Goal: Task Accomplishment & Management: Use online tool/utility

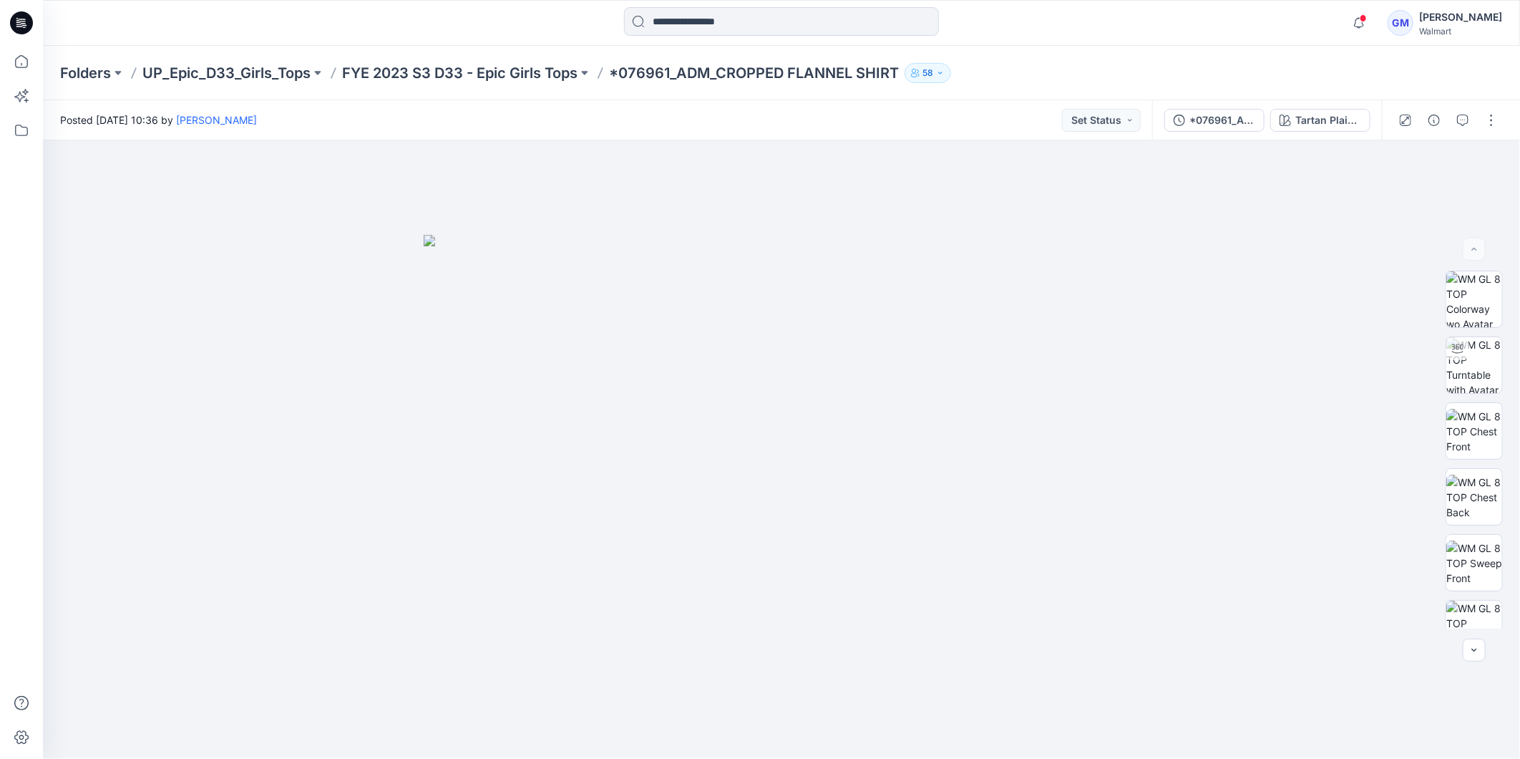
click at [25, 16] on icon at bounding box center [21, 22] width 23 height 23
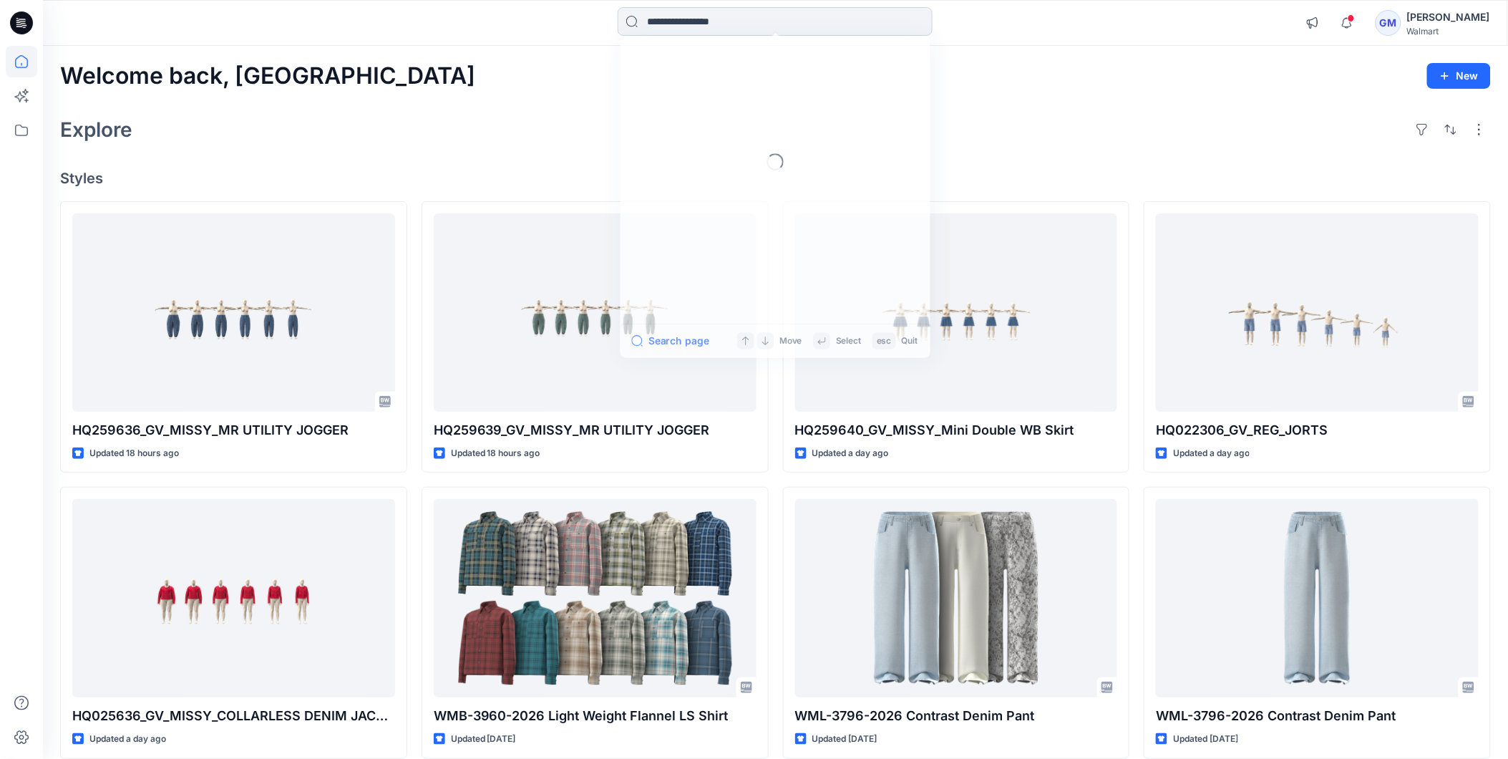
click at [784, 26] on input at bounding box center [775, 21] width 315 height 29
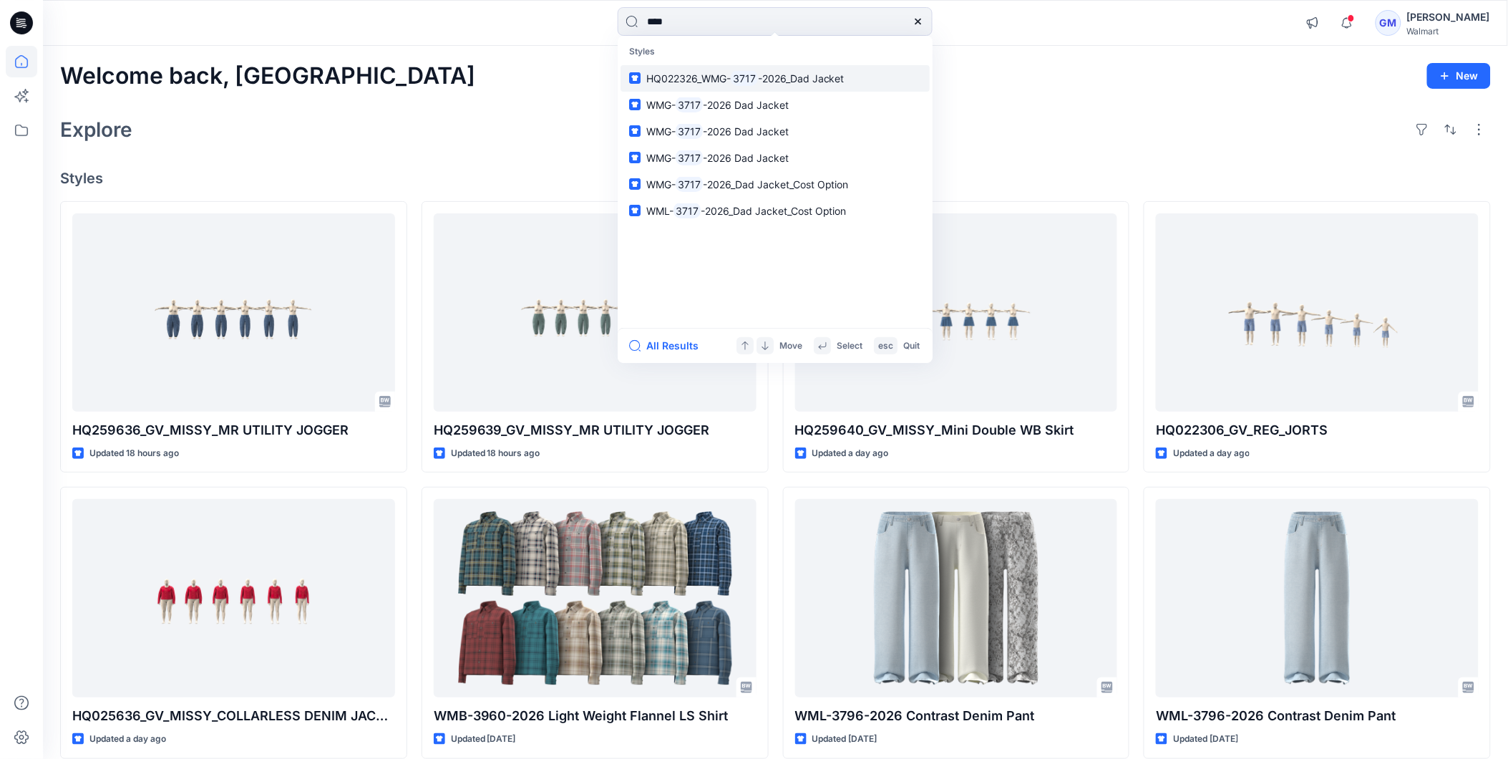
type input "****"
click at [739, 77] on mark "3717" at bounding box center [744, 78] width 27 height 16
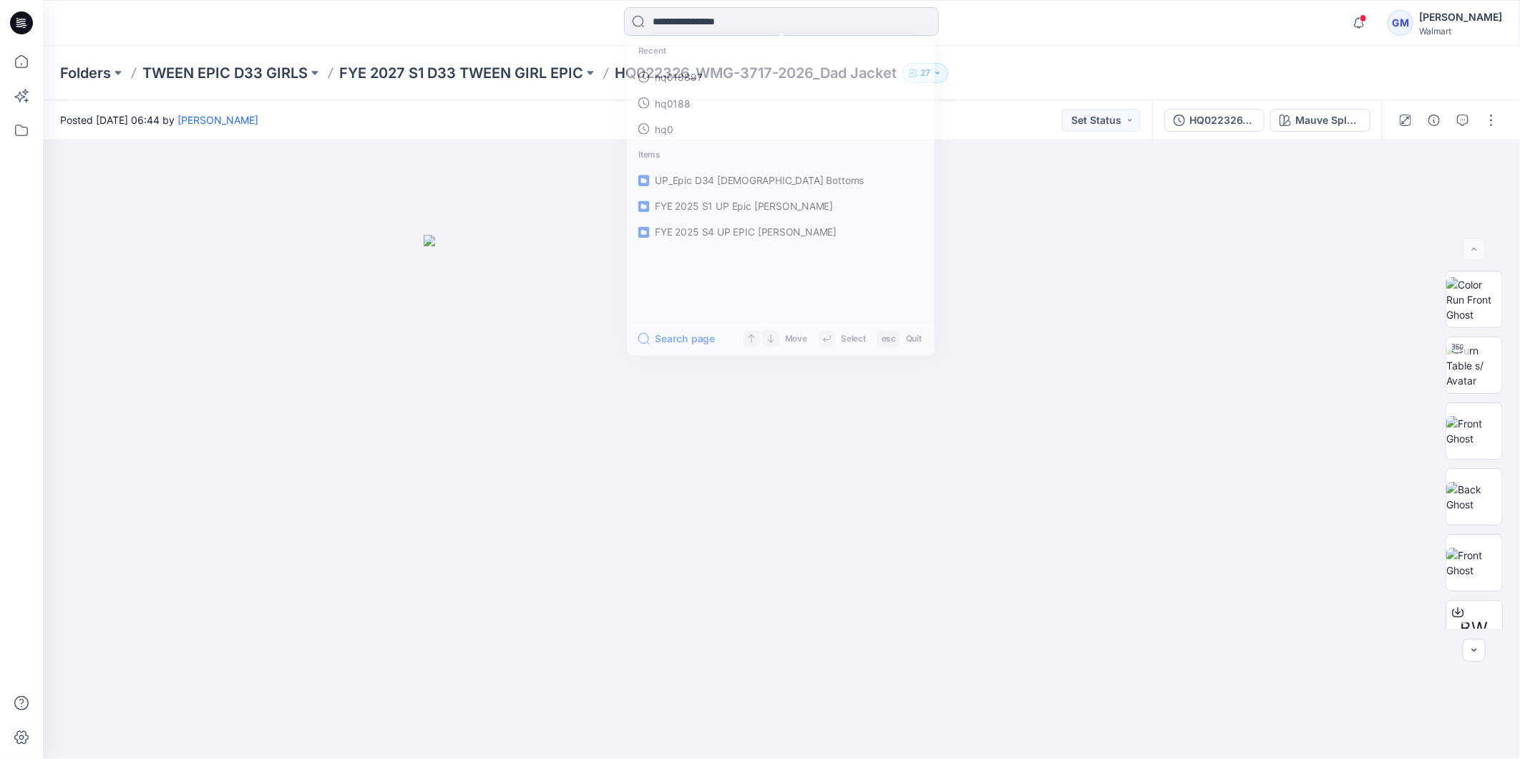
click at [706, 19] on input at bounding box center [781, 21] width 315 height 29
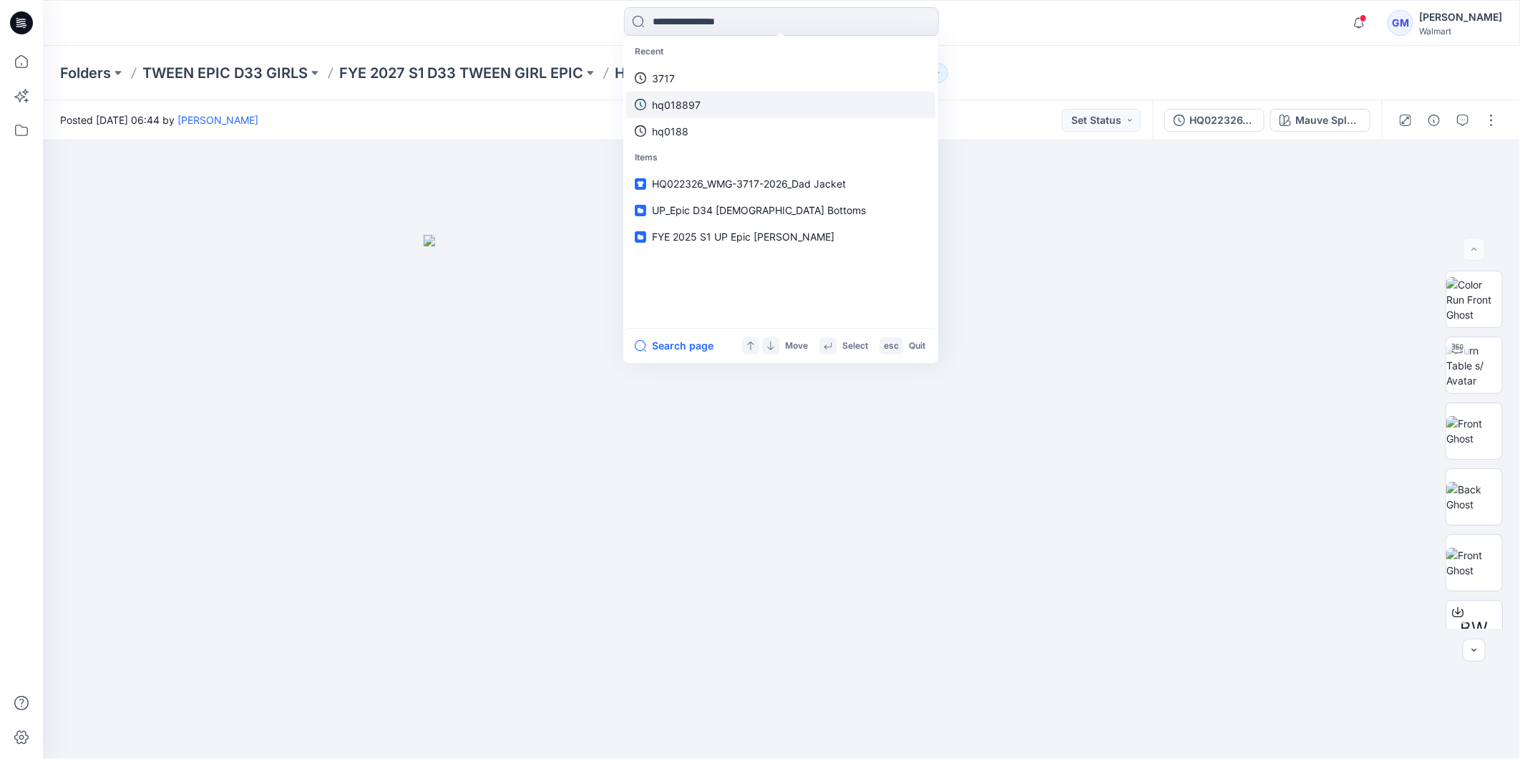
click at [681, 101] on p "hq018897" at bounding box center [676, 104] width 49 height 15
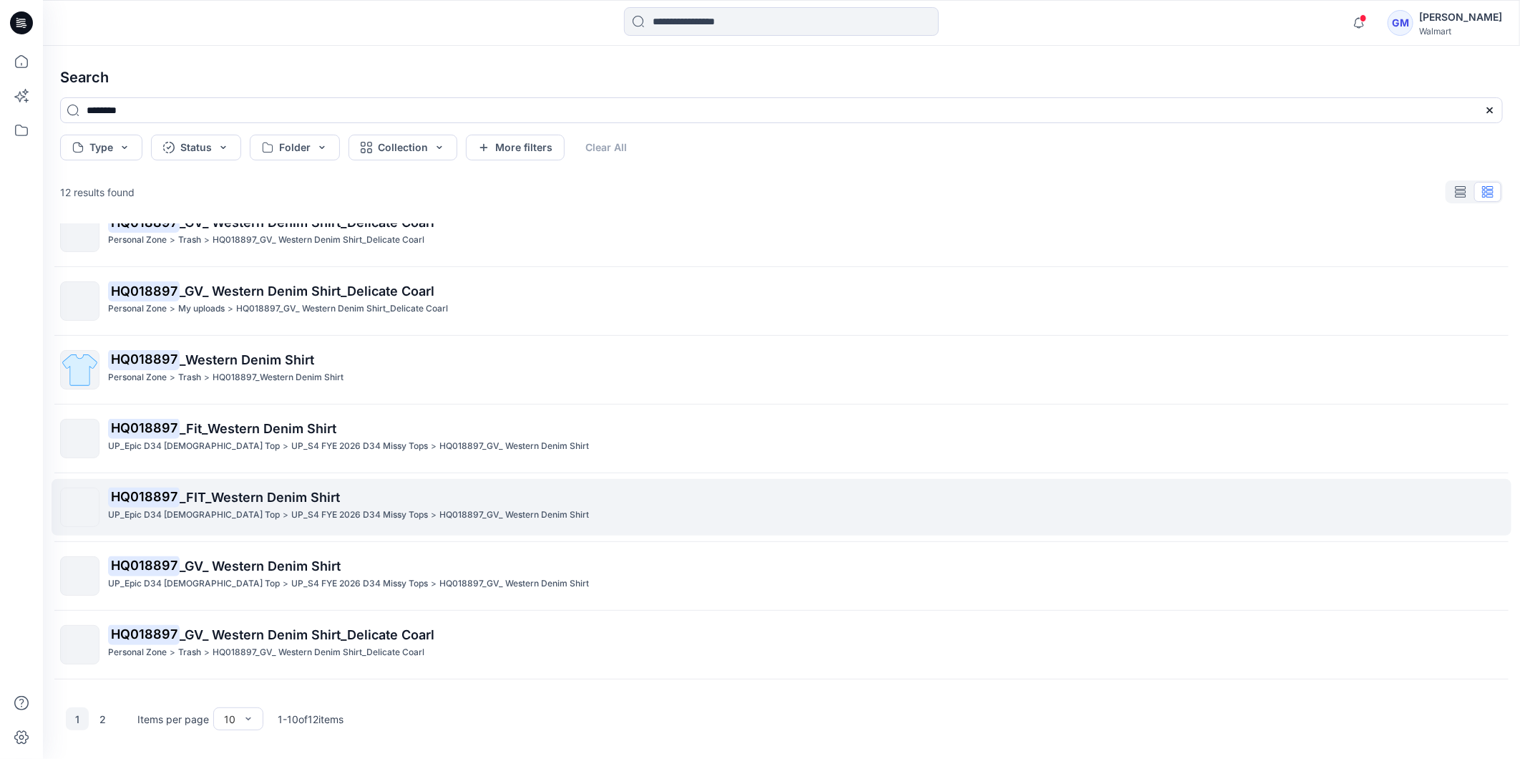
scroll to position [220, 0]
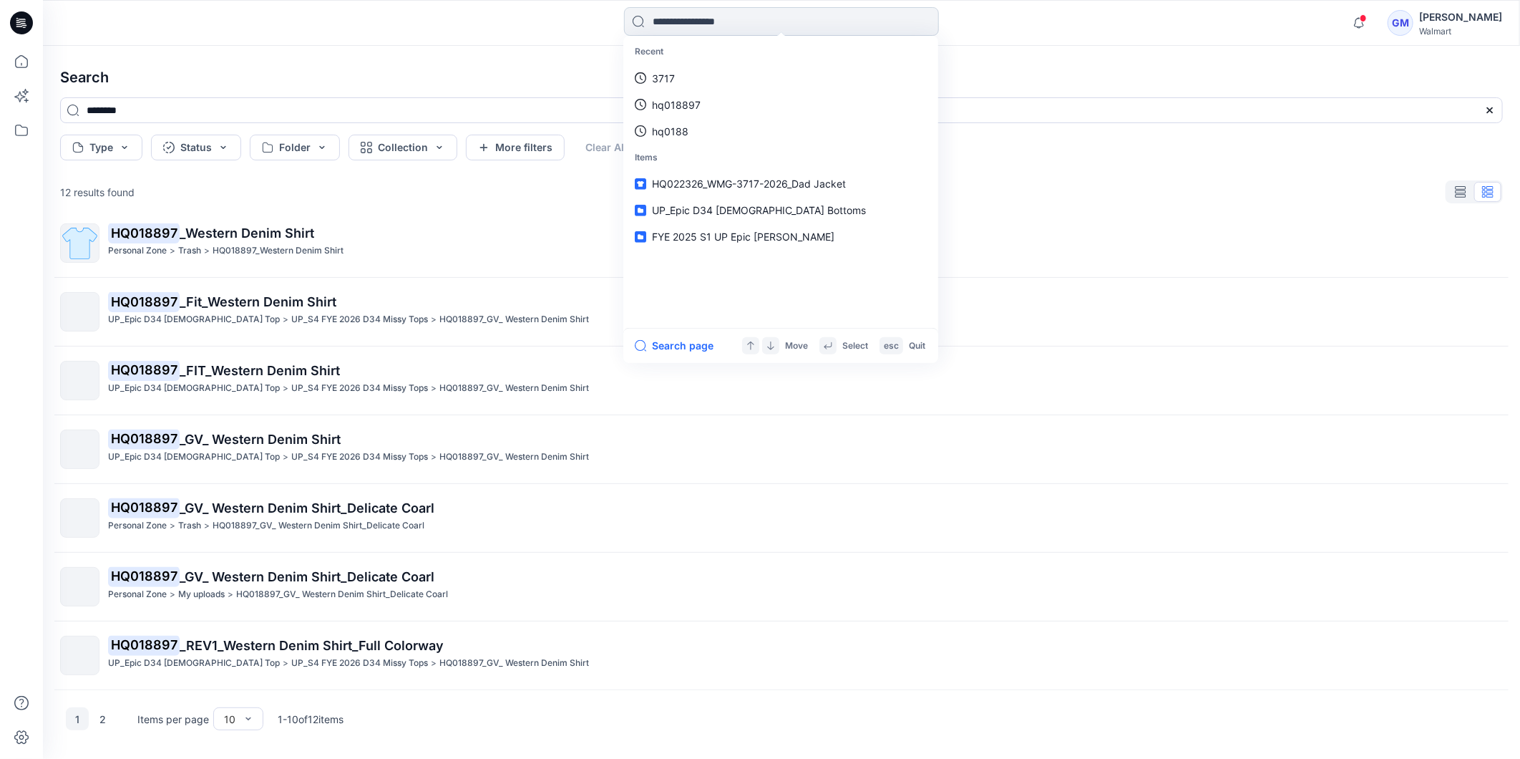
click at [769, 29] on input at bounding box center [781, 21] width 315 height 29
click at [678, 110] on link "3717" at bounding box center [780, 105] width 309 height 26
type input "****"
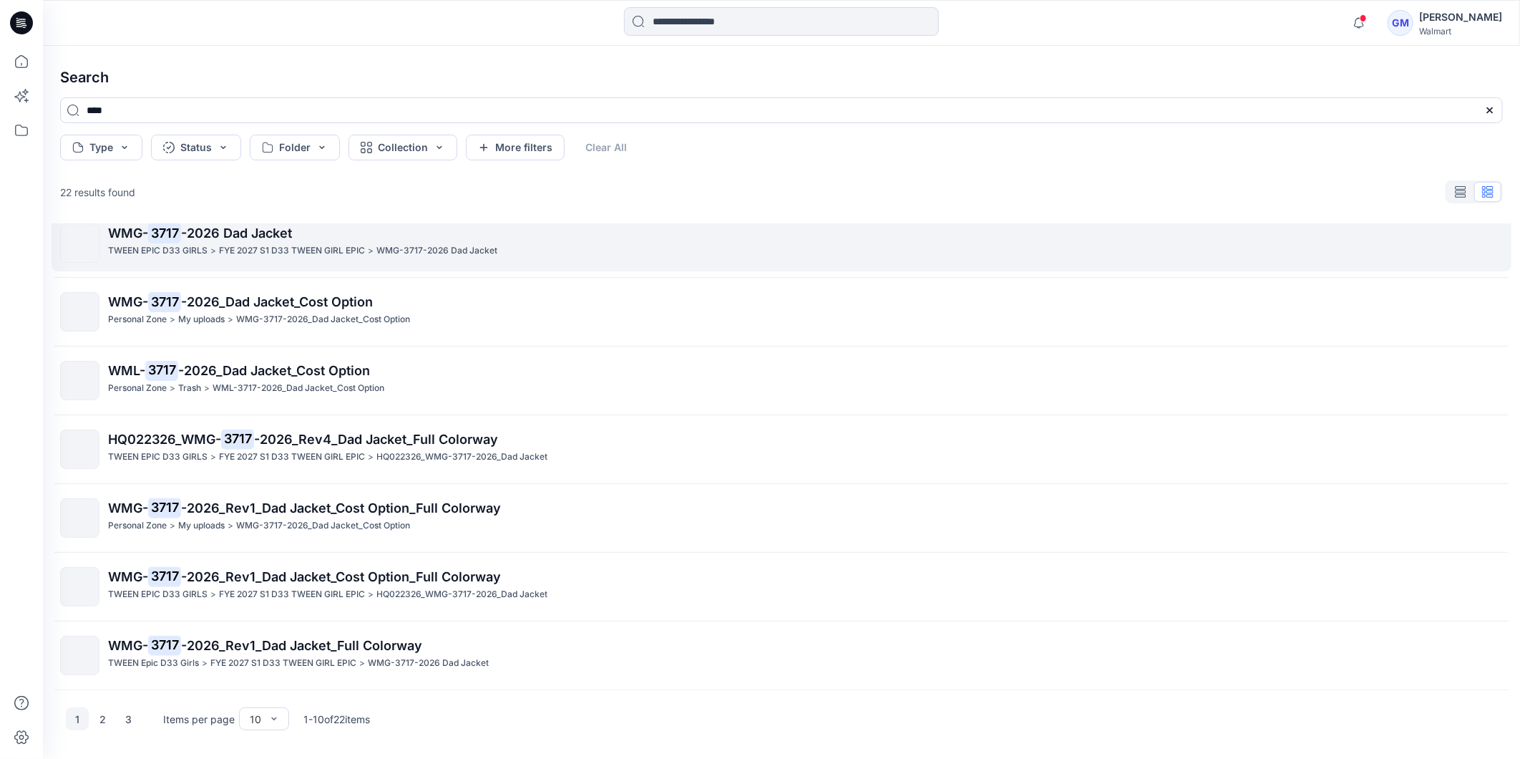
click at [238, 228] on span "-2026 Dad Jacket" at bounding box center [236, 232] width 111 height 15
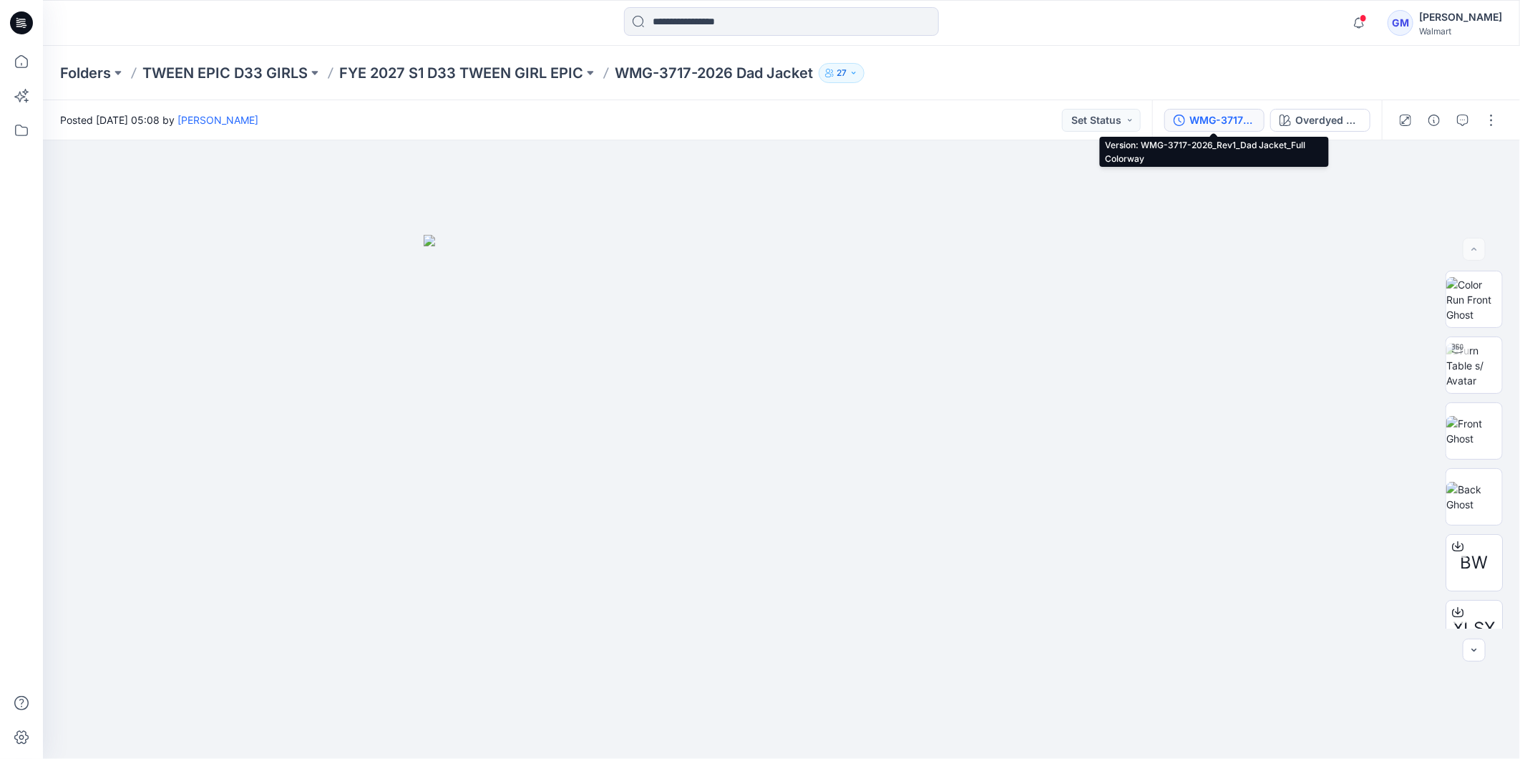
click at [1225, 120] on div "WMG-3717-2026_Rev1_Dad Jacket_Full Colorway" at bounding box center [1222, 120] width 66 height 16
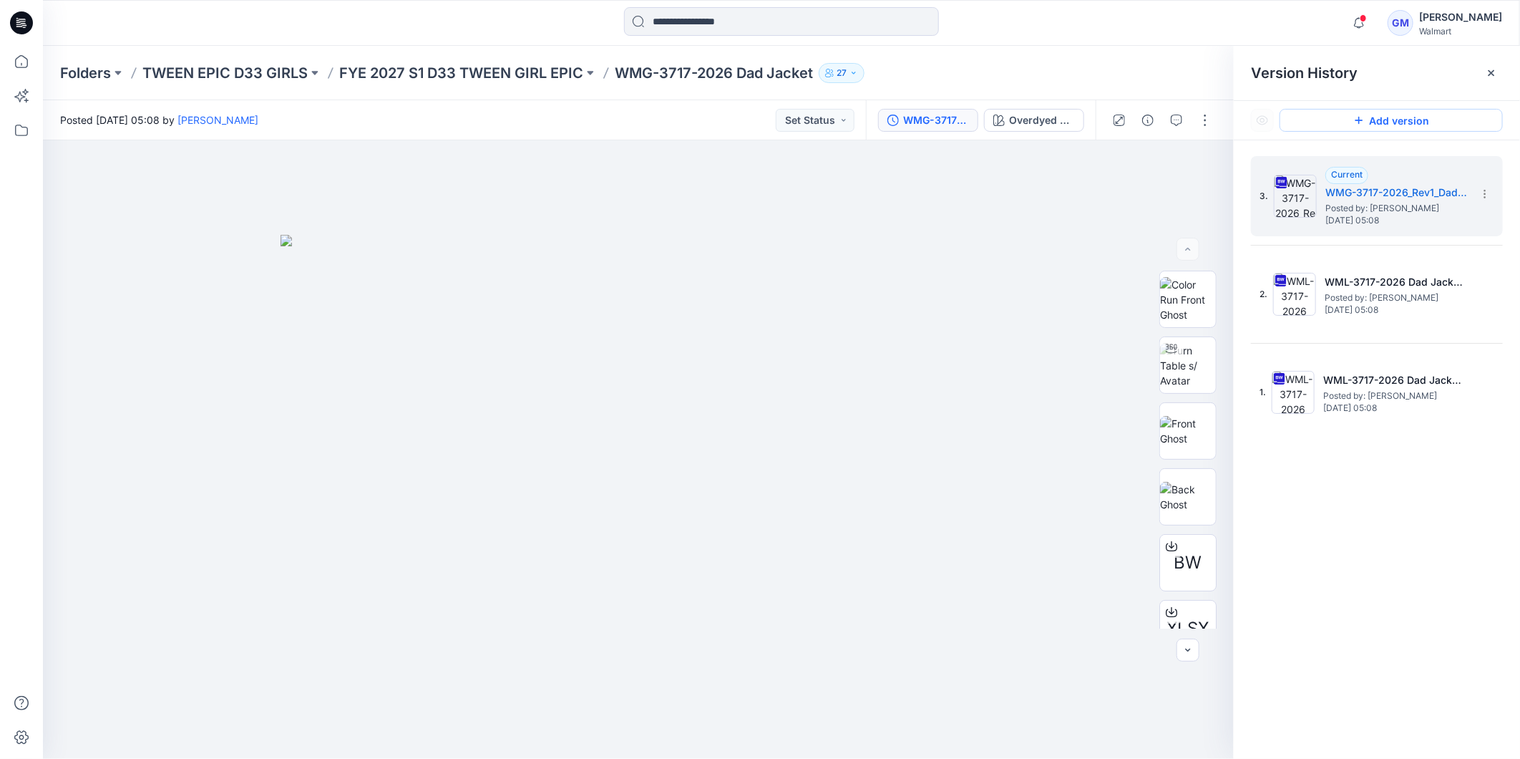
click at [1403, 122] on button "Add version" at bounding box center [1391, 120] width 223 height 23
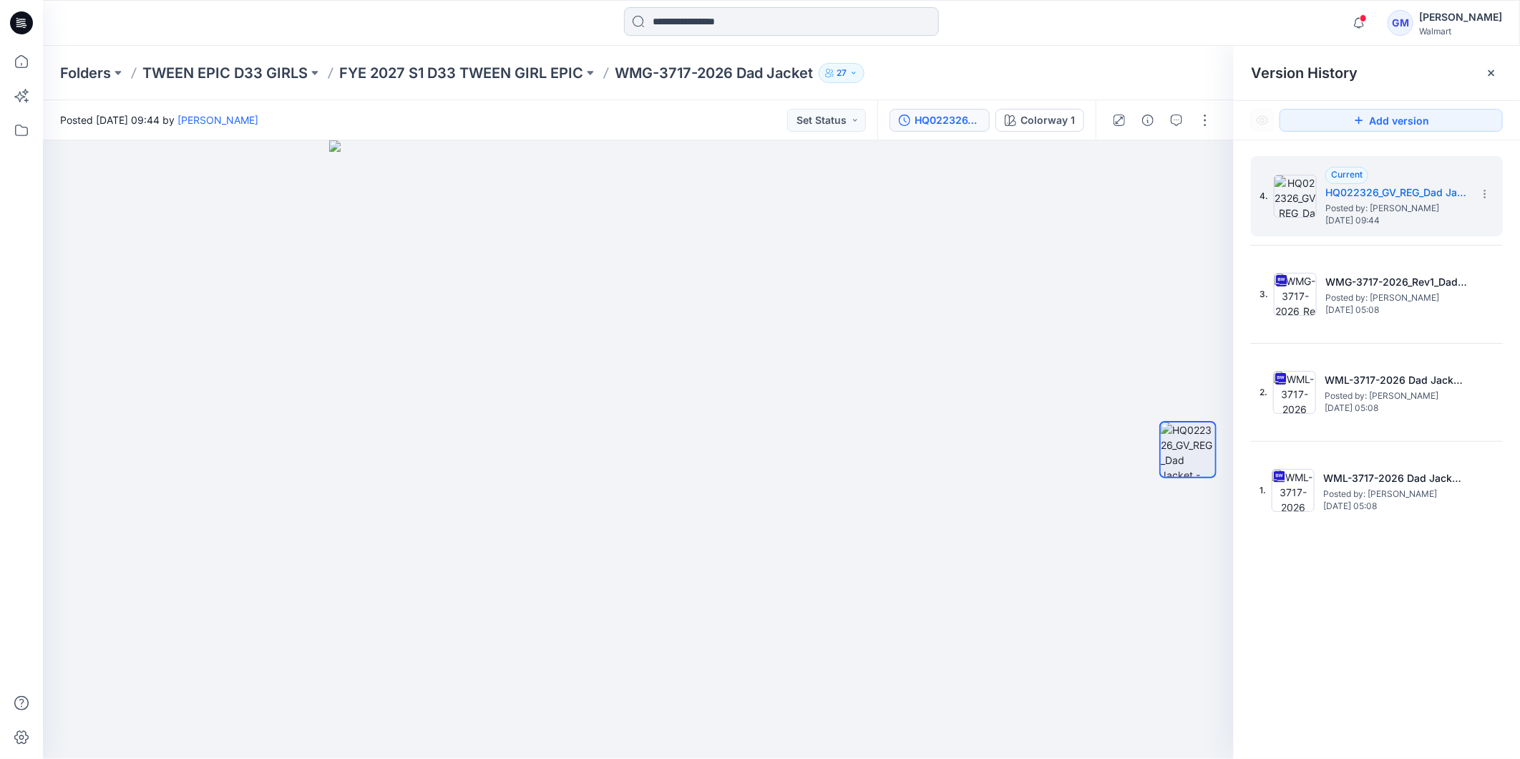
click at [708, 25] on input at bounding box center [781, 21] width 315 height 29
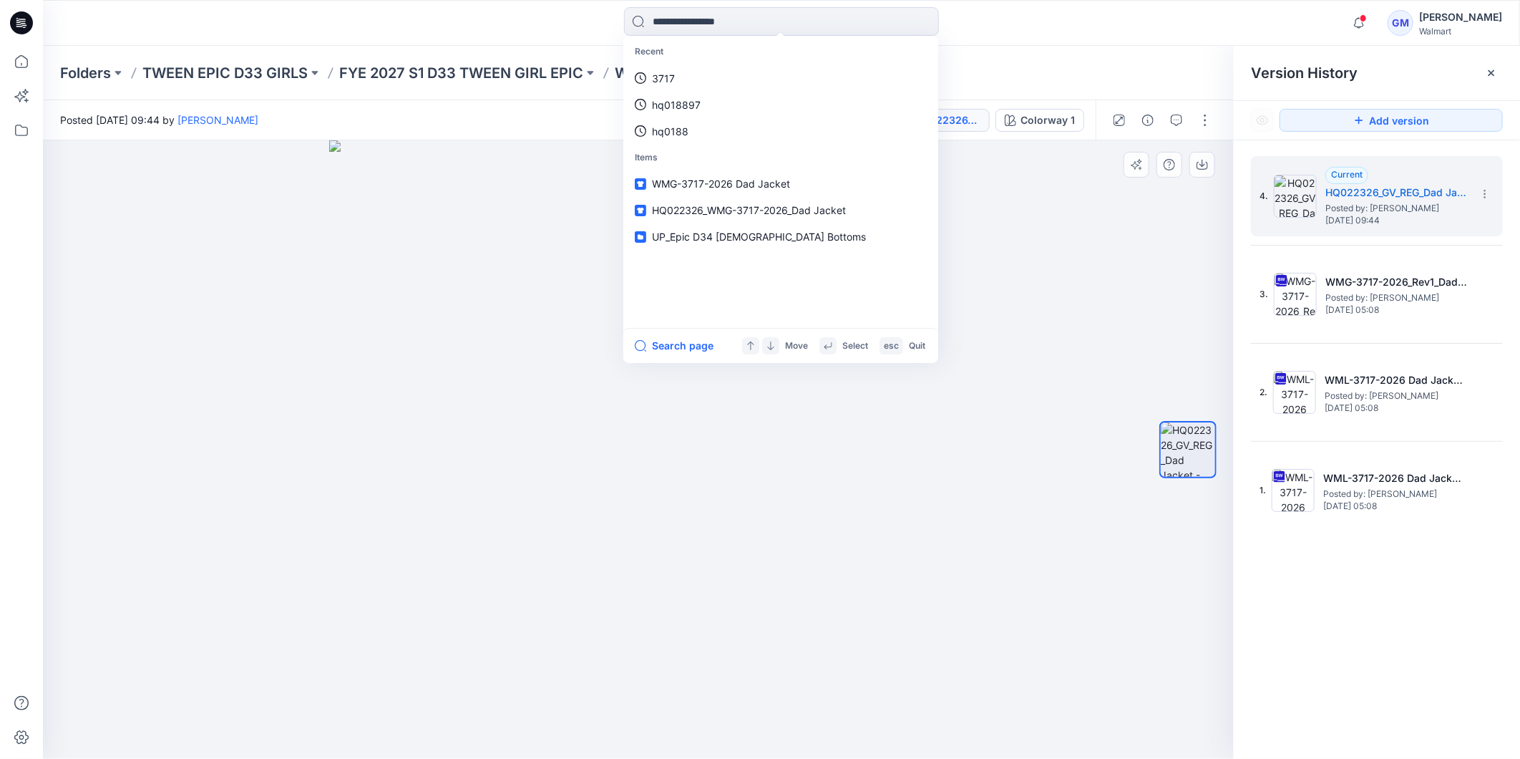
click at [1035, 315] on div at bounding box center [638, 449] width 1191 height 618
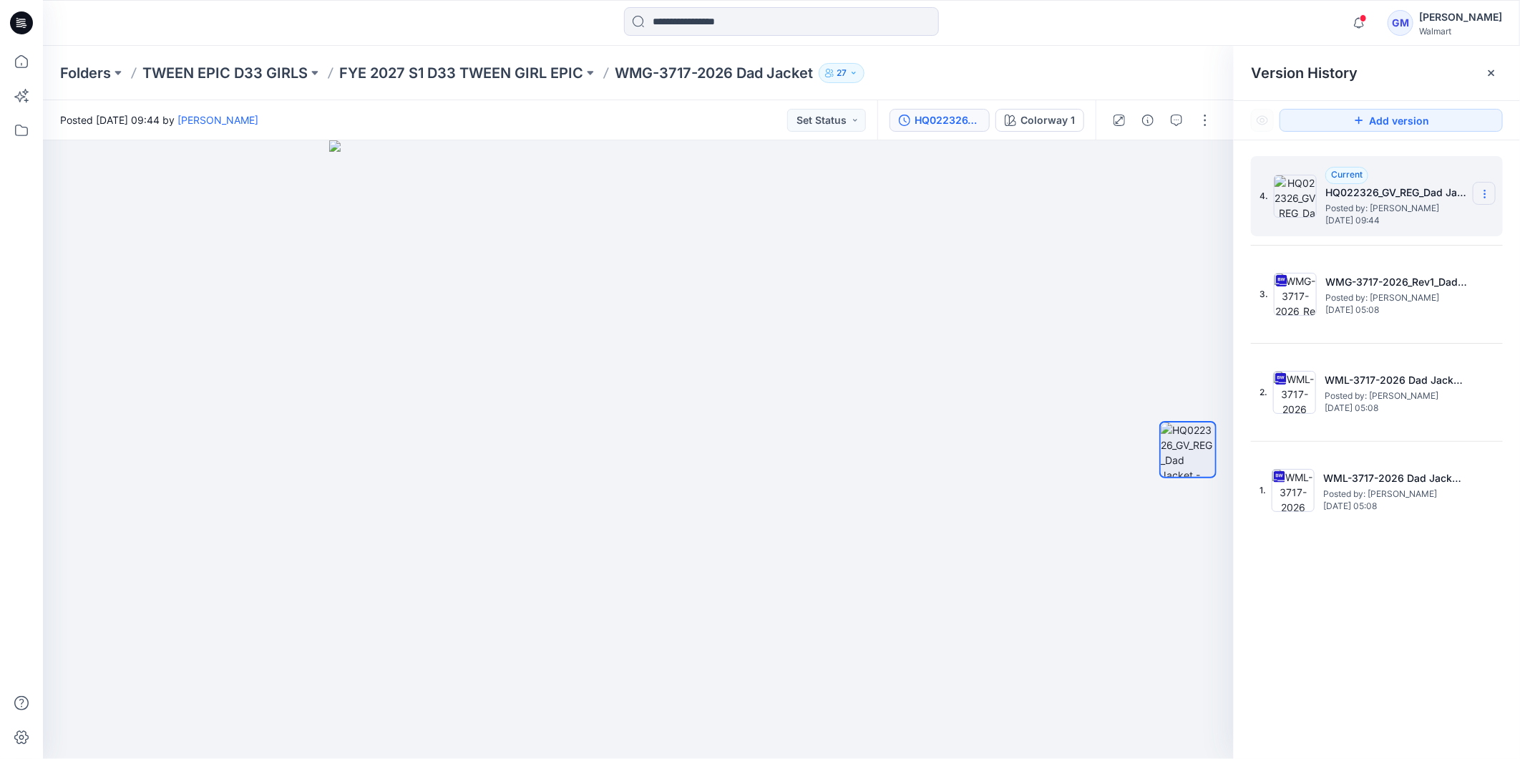
click at [1486, 198] on icon at bounding box center [1484, 193] width 11 height 11
click at [991, 592] on div at bounding box center [638, 449] width 1191 height 618
click at [1484, 201] on section at bounding box center [1484, 193] width 23 height 23
click at [1407, 288] on span "Delete Version" at bounding box center [1386, 286] width 67 height 17
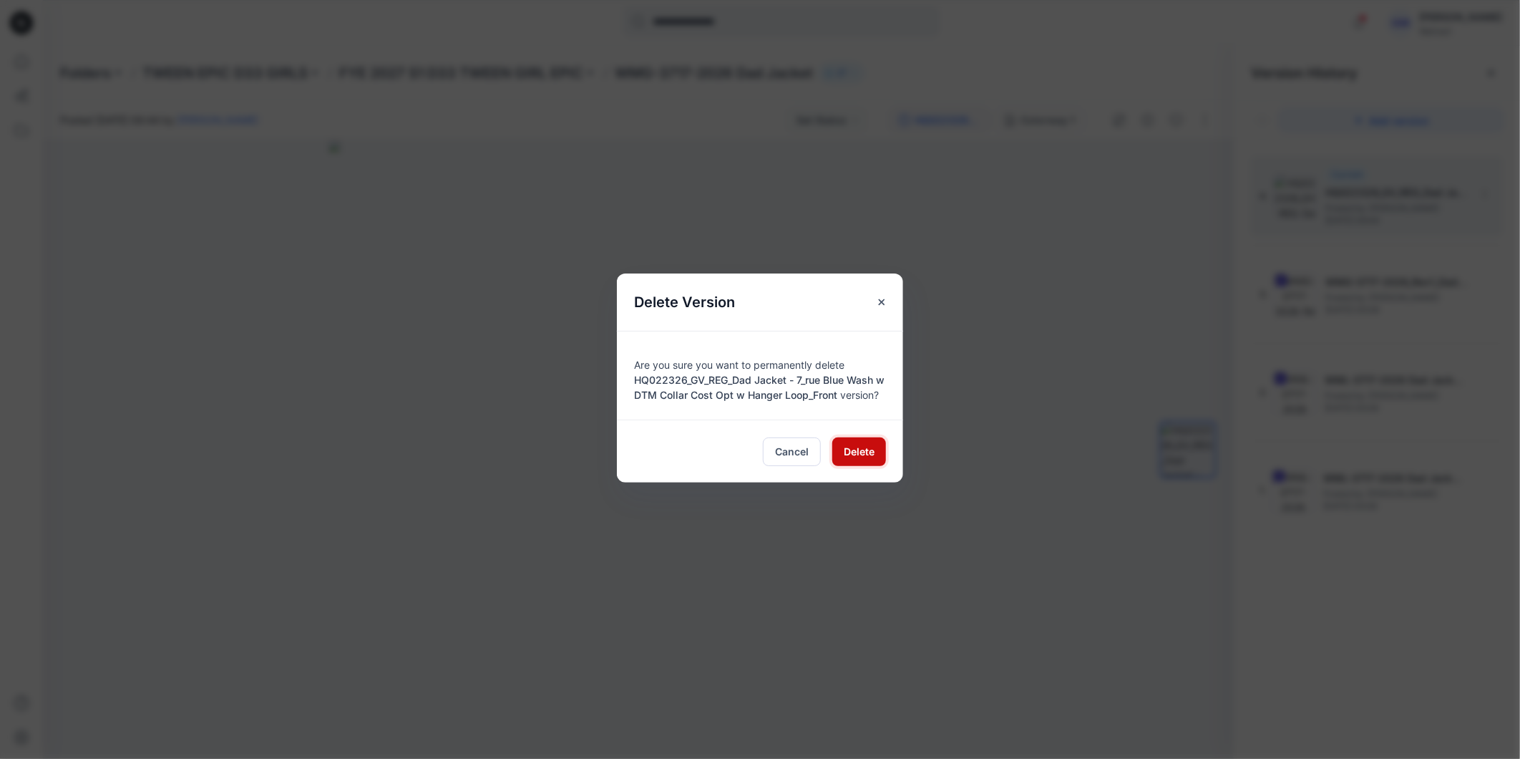
click at [863, 459] on span "Delete" at bounding box center [859, 451] width 31 height 15
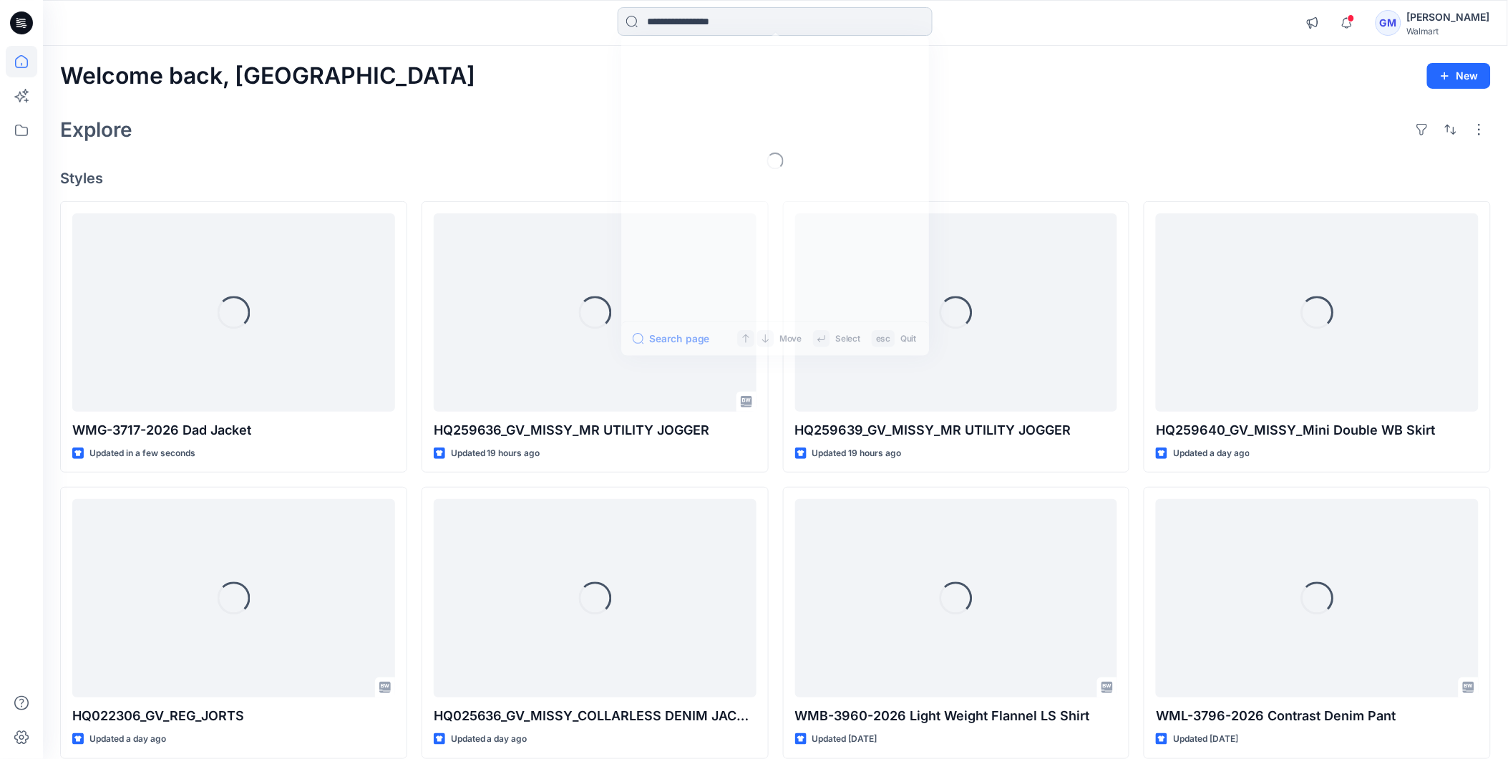
click at [734, 17] on input at bounding box center [775, 21] width 315 height 29
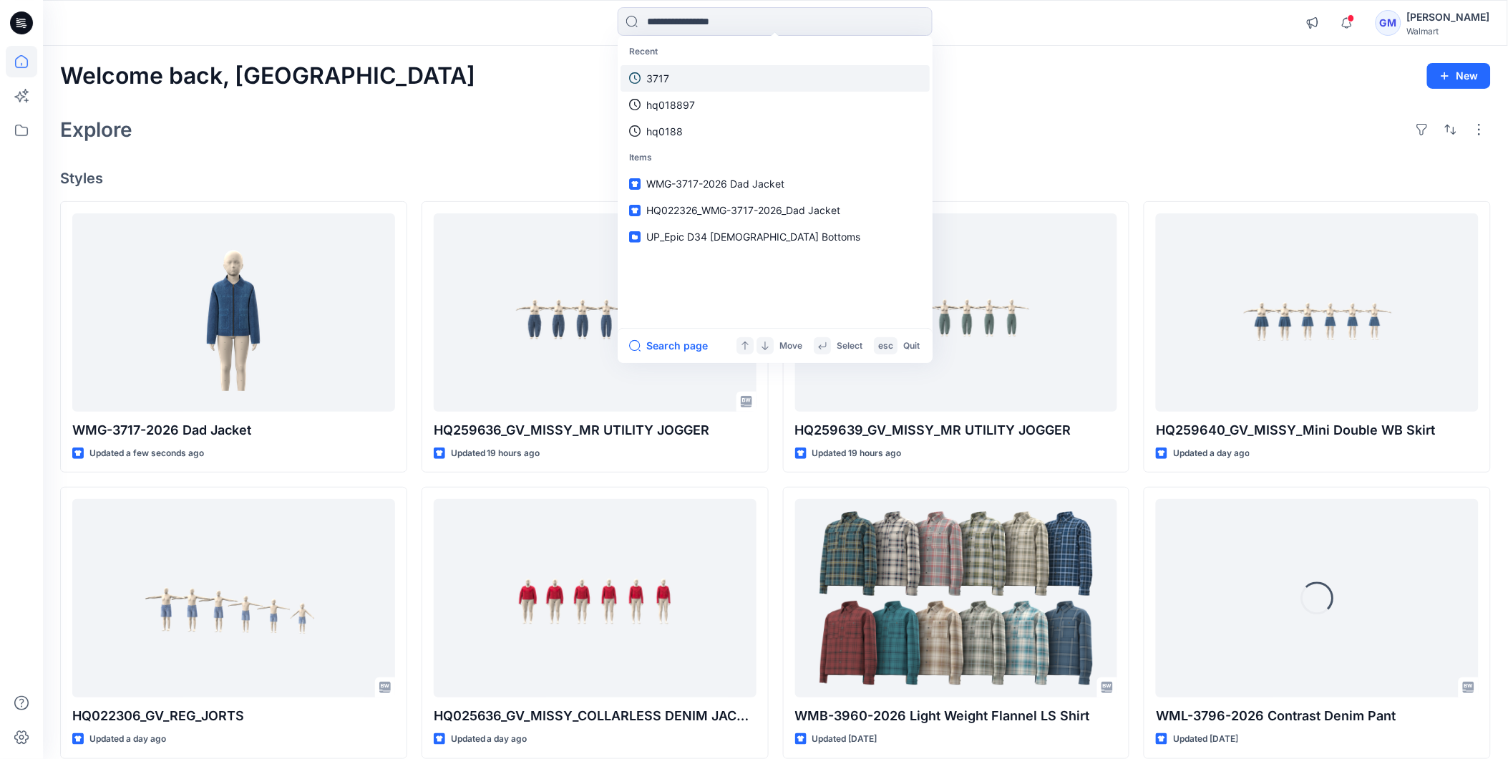
click at [688, 79] on link "3717" at bounding box center [774, 78] width 309 height 26
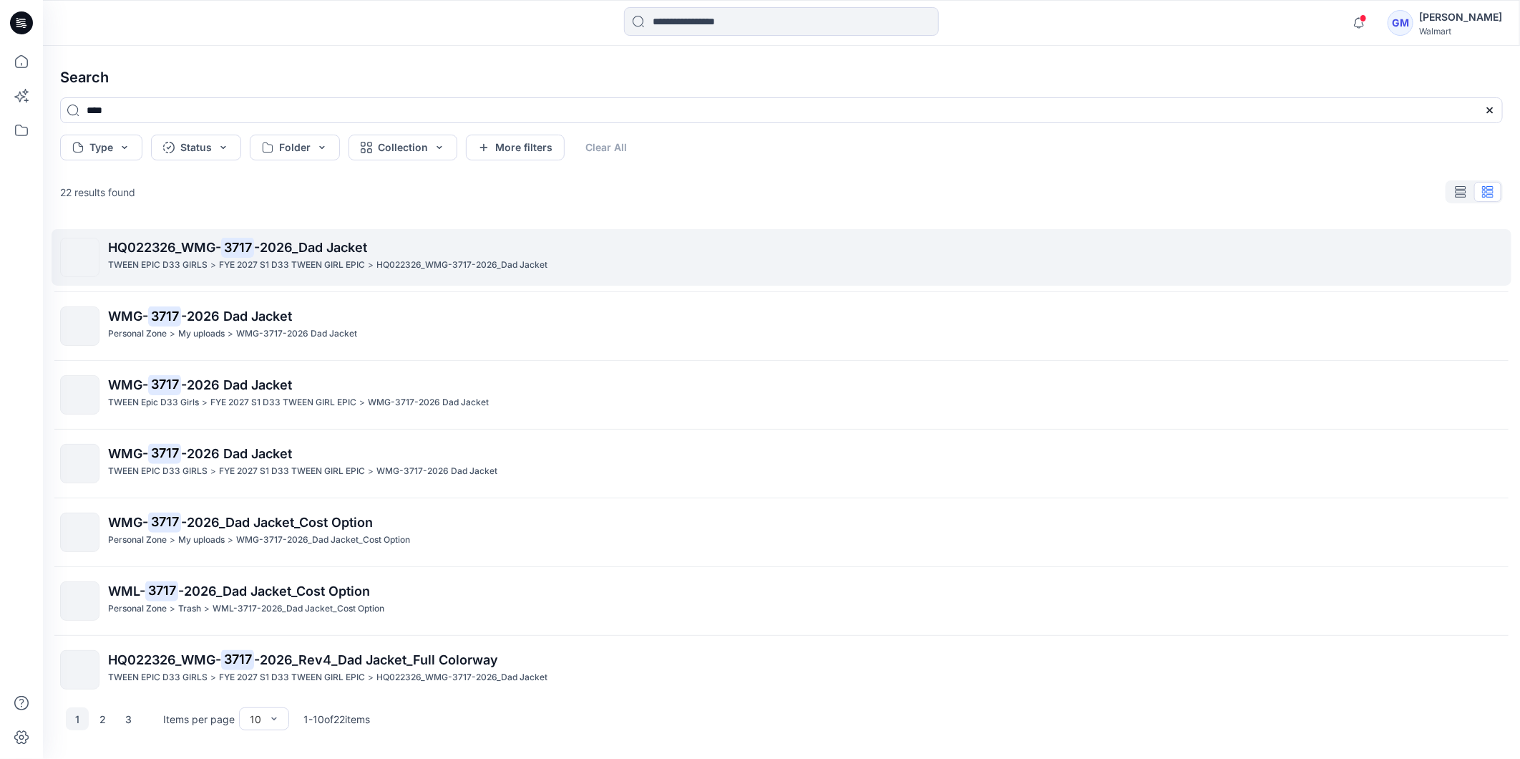
click at [149, 260] on p "TWEEN EPIC D33 GIRLS" at bounding box center [157, 265] width 99 height 15
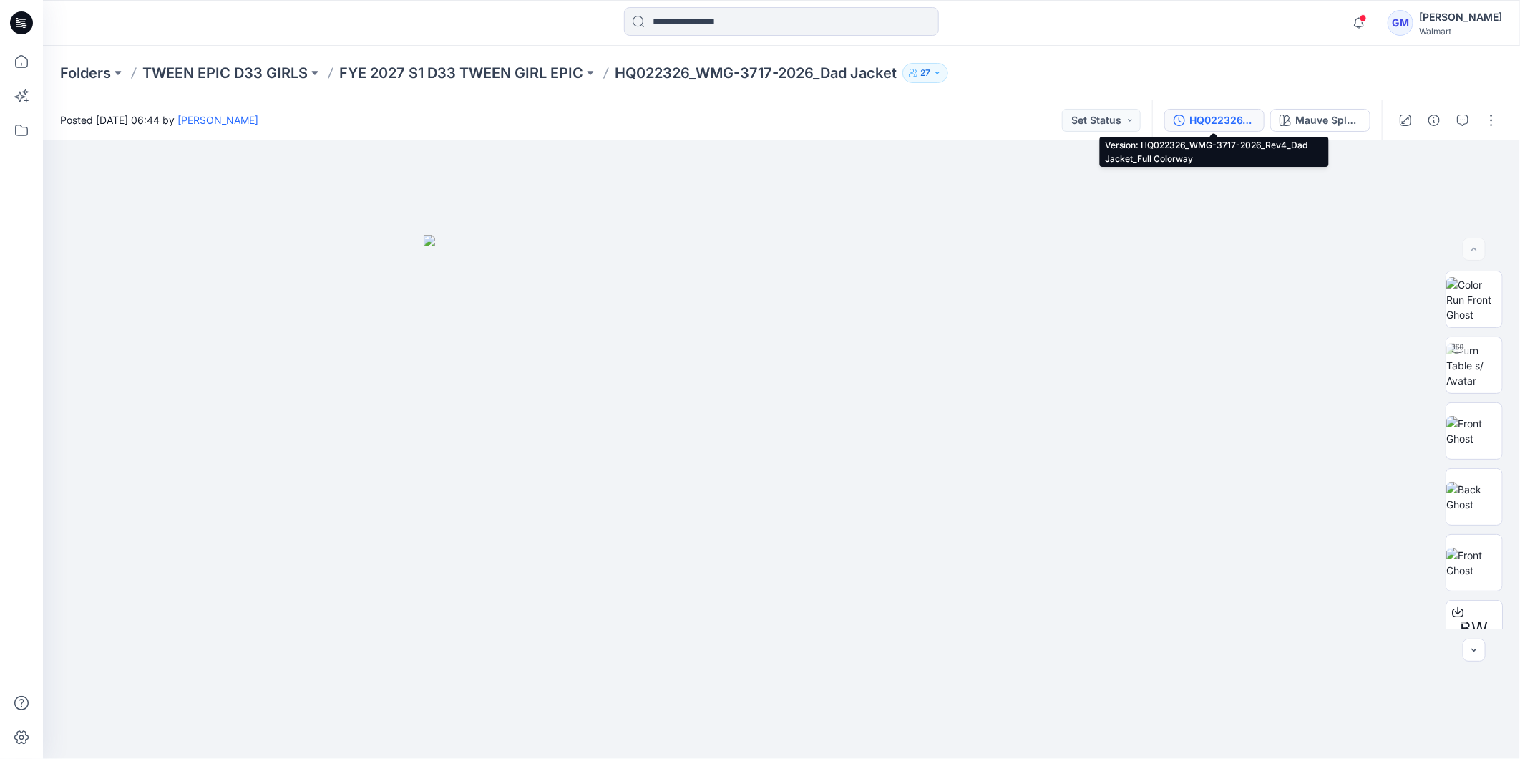
click at [1207, 117] on div "HQ022326_WMG-3717-2026_Rev4_Dad Jacket_Full Colorway" at bounding box center [1222, 120] width 66 height 16
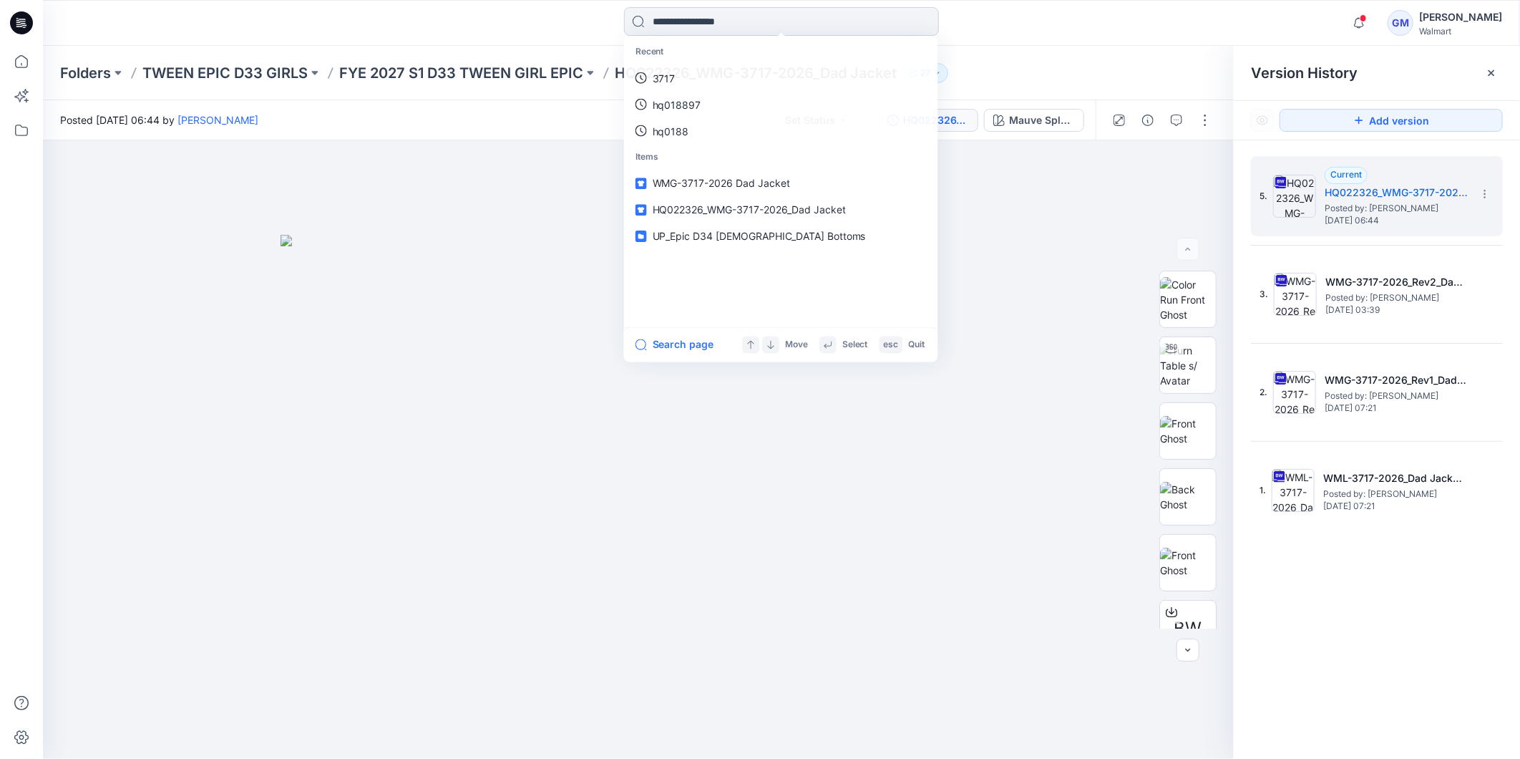
click at [802, 19] on input at bounding box center [781, 21] width 315 height 29
drag, startPoint x: 1076, startPoint y: 329, endPoint x: 885, endPoint y: 173, distance: 246.7
click at [1076, 326] on div at bounding box center [638, 449] width 1191 height 618
click at [1027, 260] on div at bounding box center [638, 449] width 1191 height 618
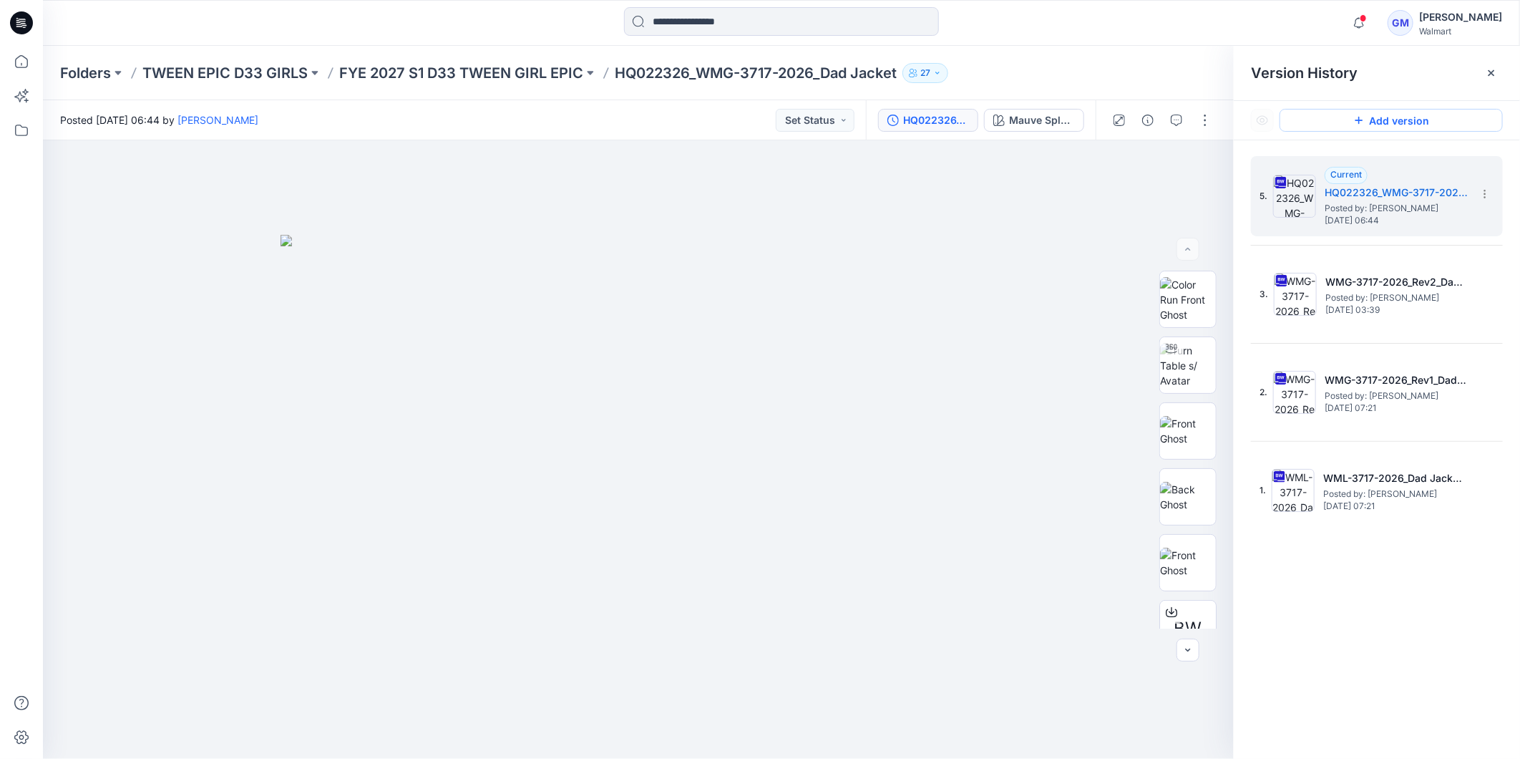
click at [1390, 123] on button "Add version" at bounding box center [1391, 120] width 223 height 23
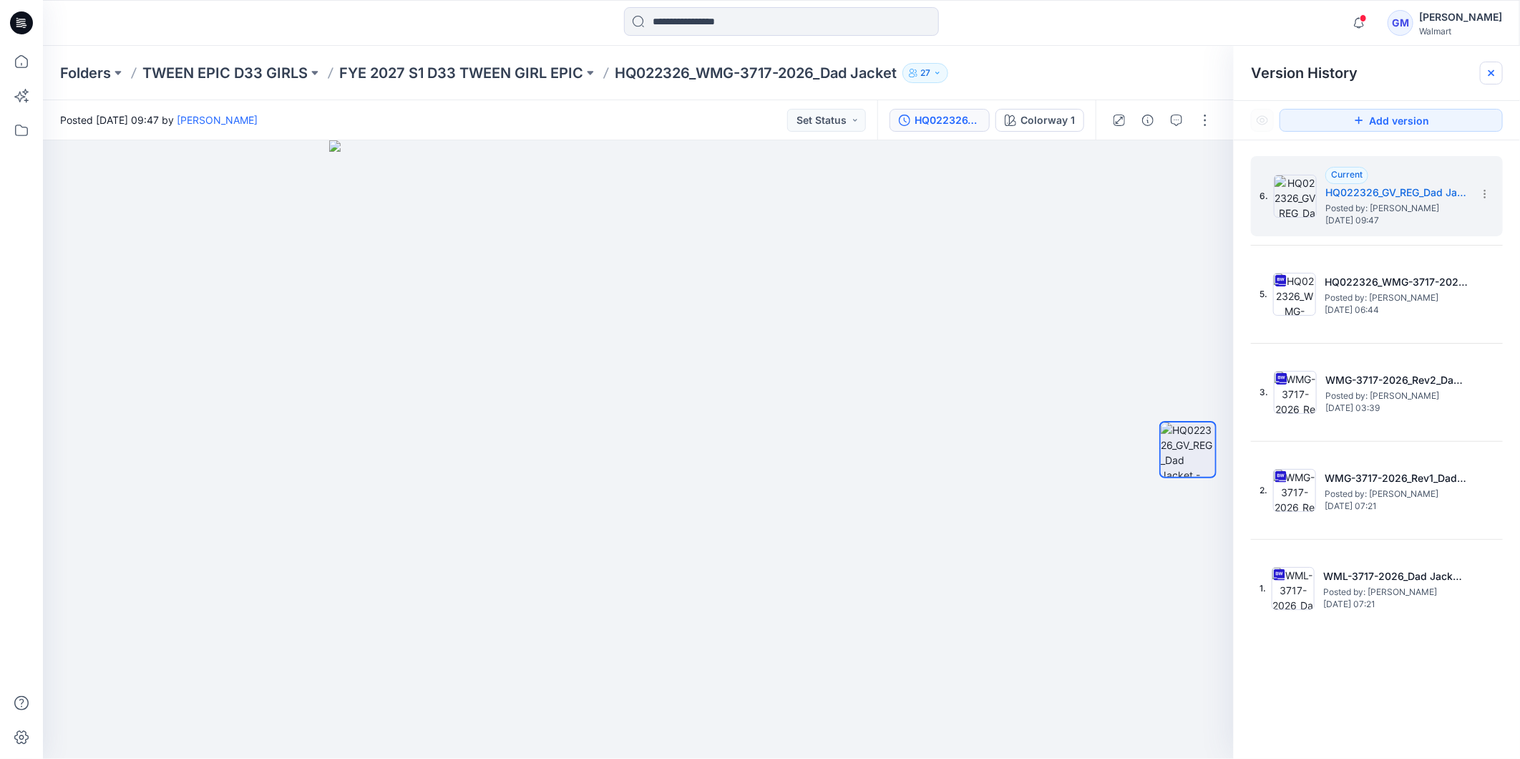
click at [1490, 75] on icon at bounding box center [1491, 72] width 11 height 11
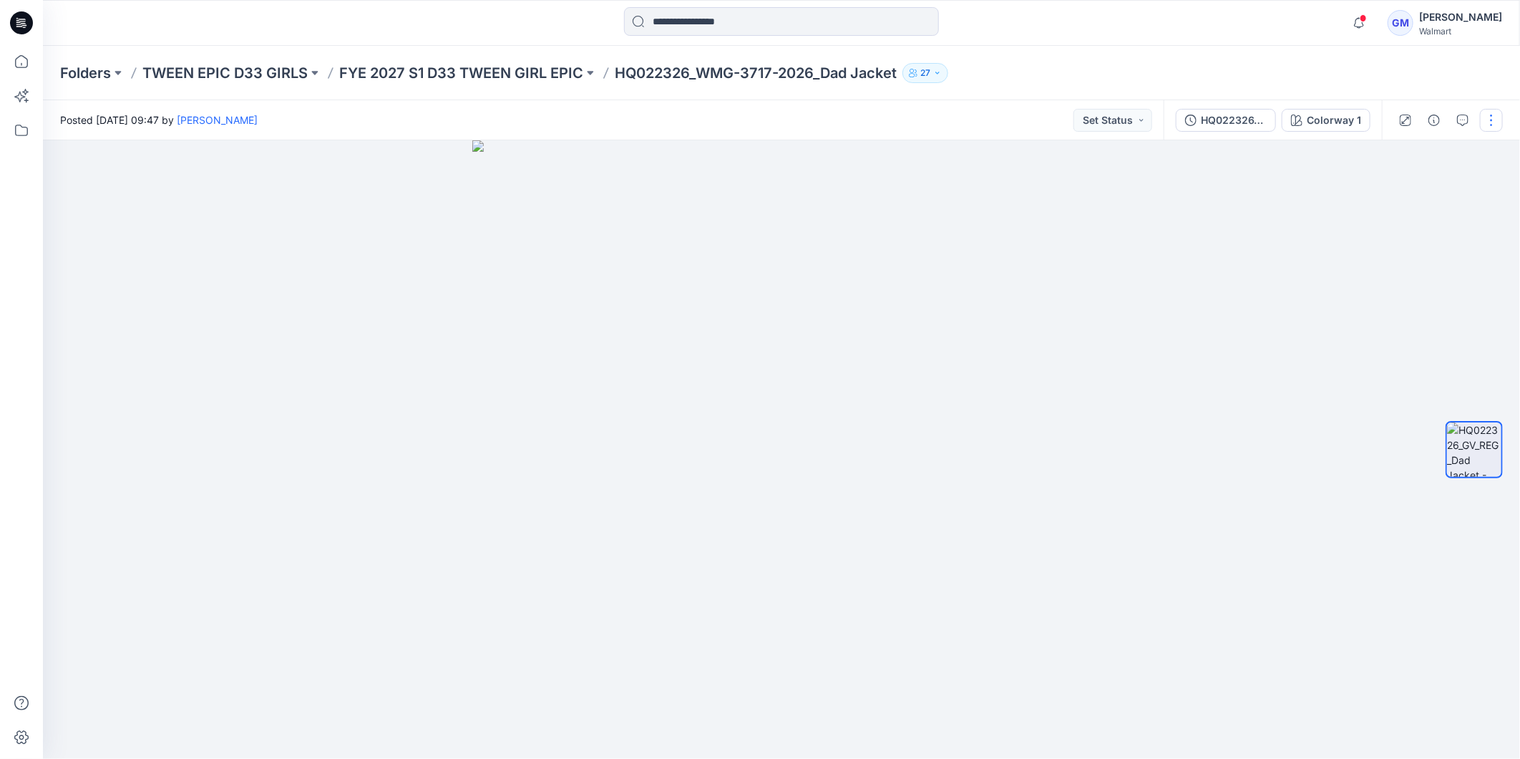
click at [1492, 122] on button "button" at bounding box center [1491, 120] width 23 height 23
click at [1430, 202] on button "Edit" at bounding box center [1431, 193] width 132 height 26
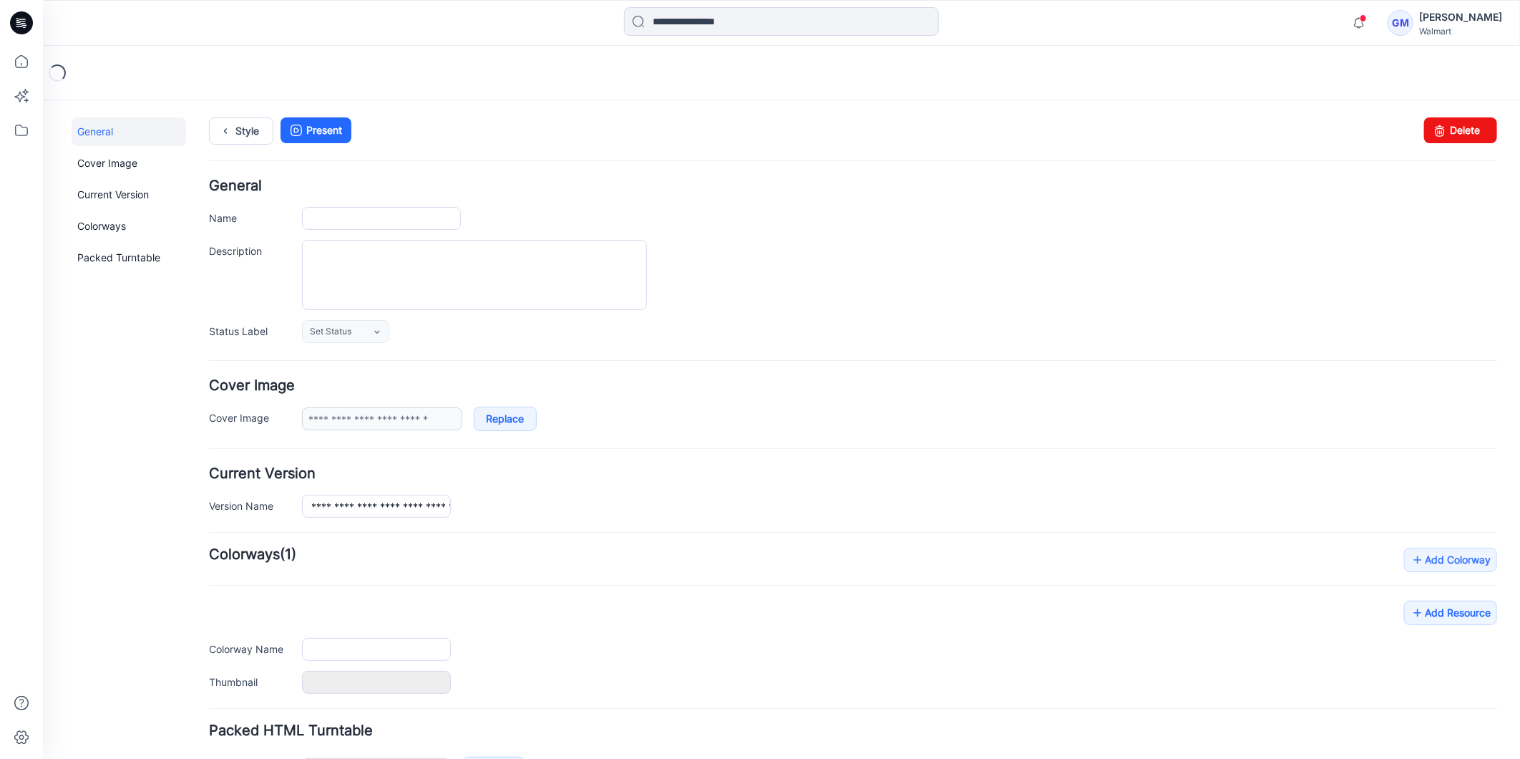
type input "**********"
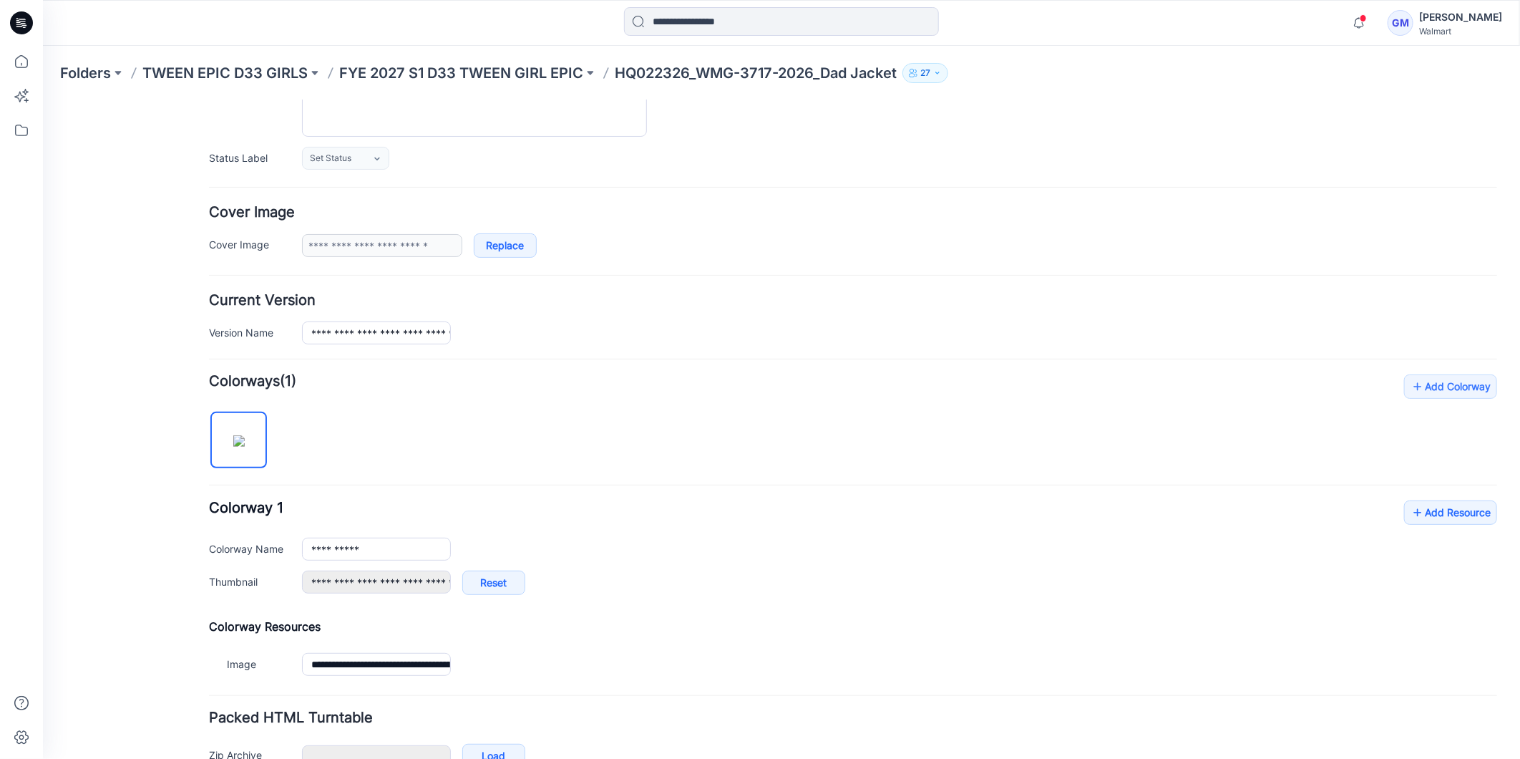
scroll to position [261, 0]
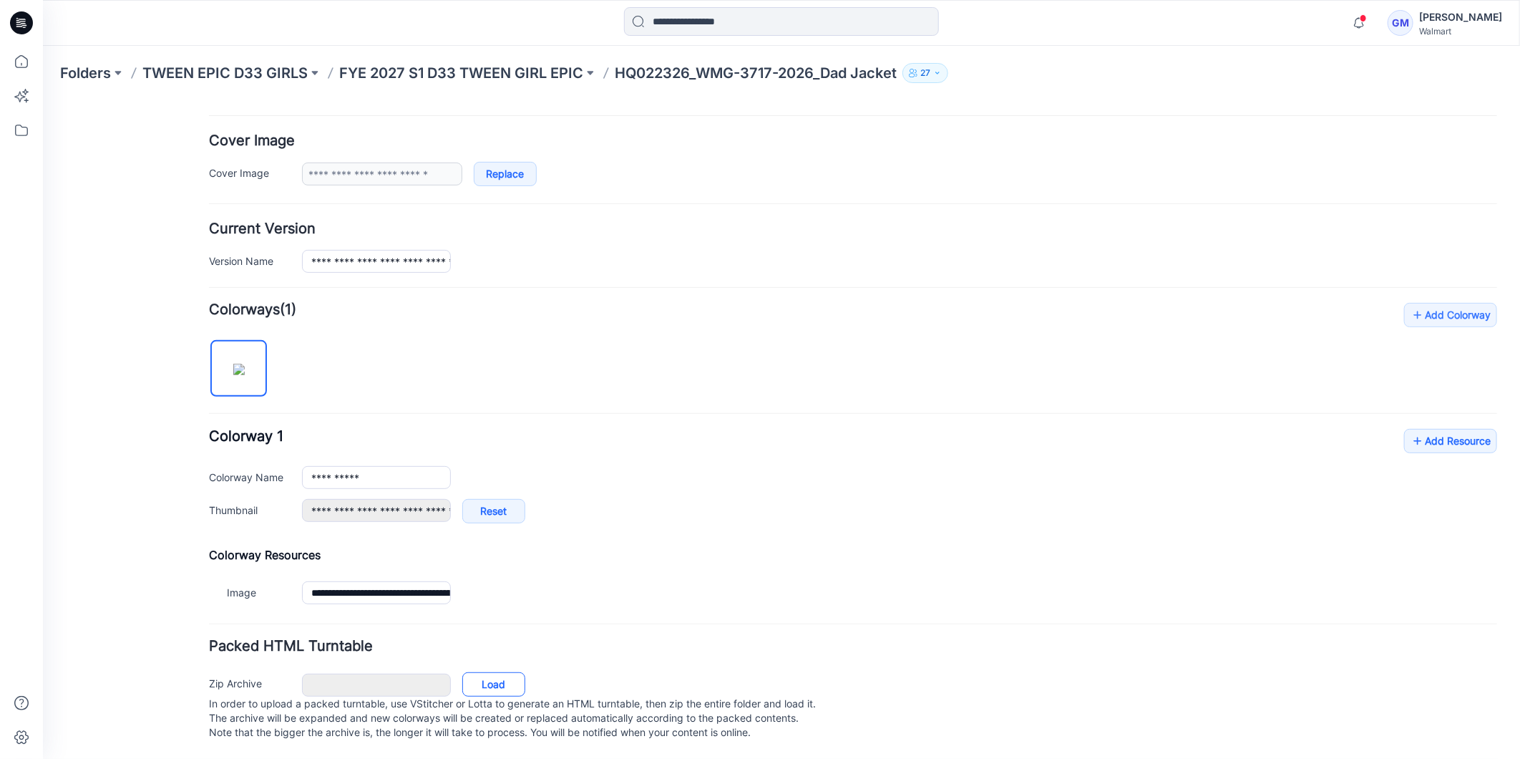
click at [487, 675] on link "Load" at bounding box center [493, 683] width 63 height 24
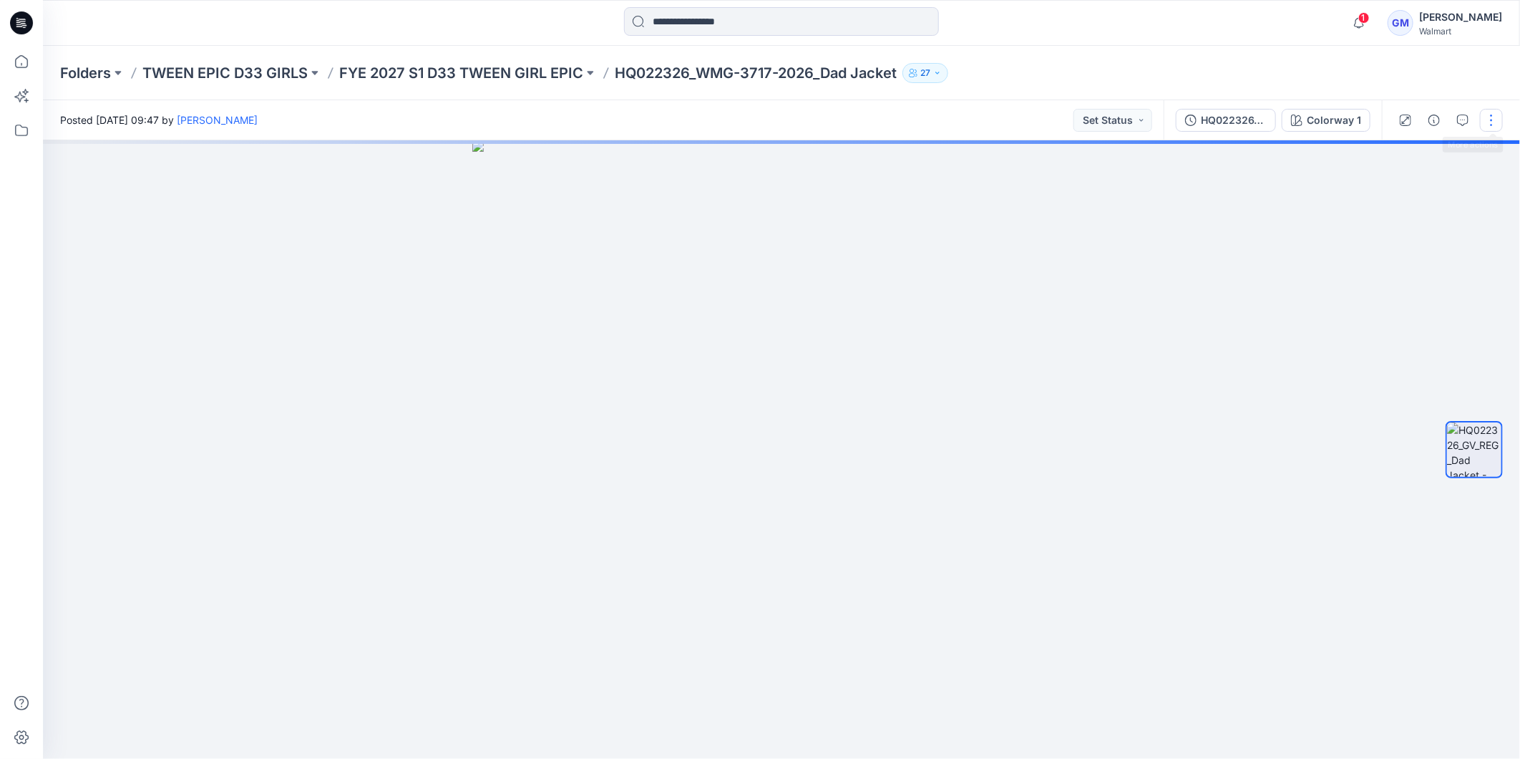
click at [1497, 122] on button "button" at bounding box center [1491, 120] width 23 height 23
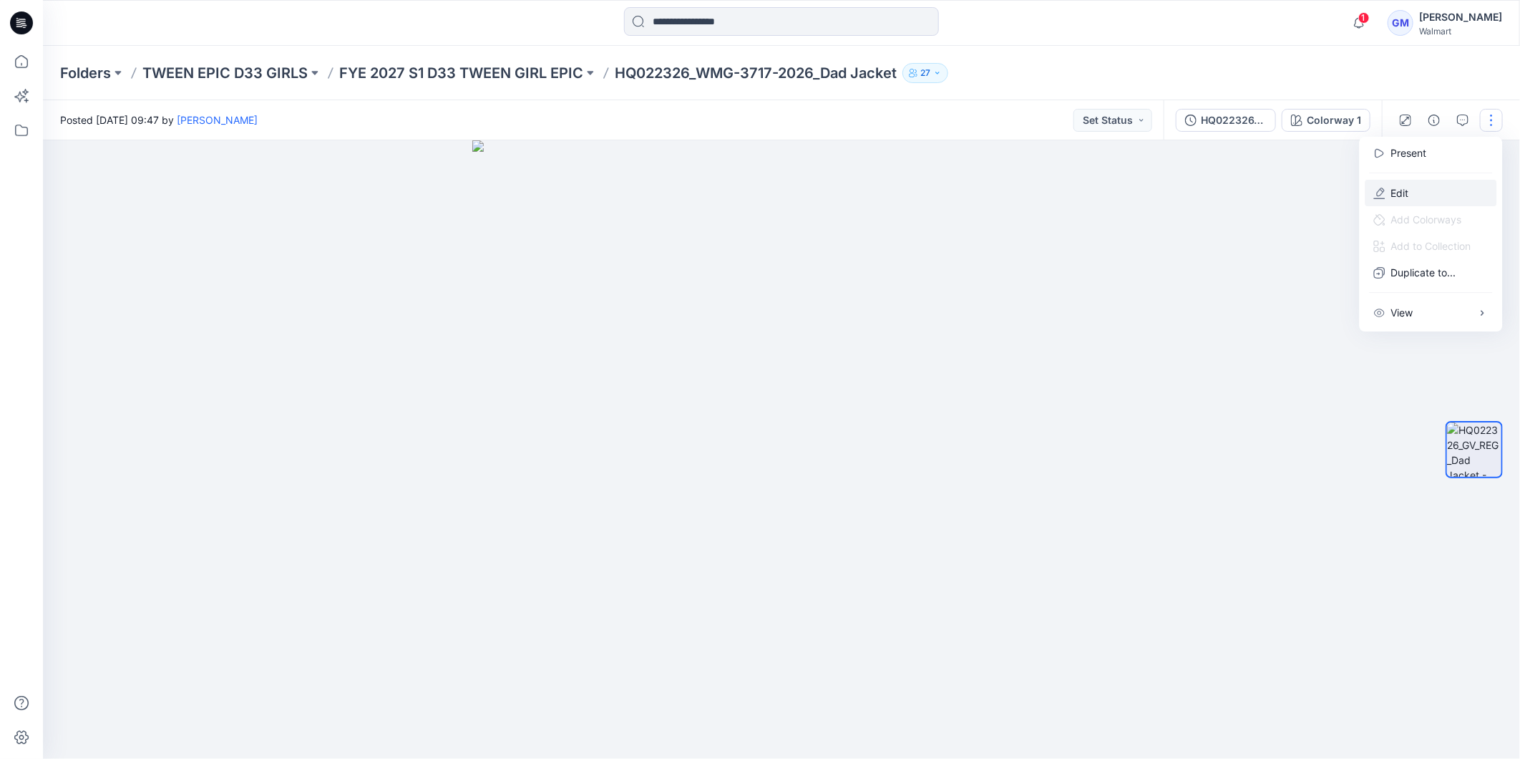
click at [1414, 192] on button "Edit" at bounding box center [1431, 193] width 132 height 26
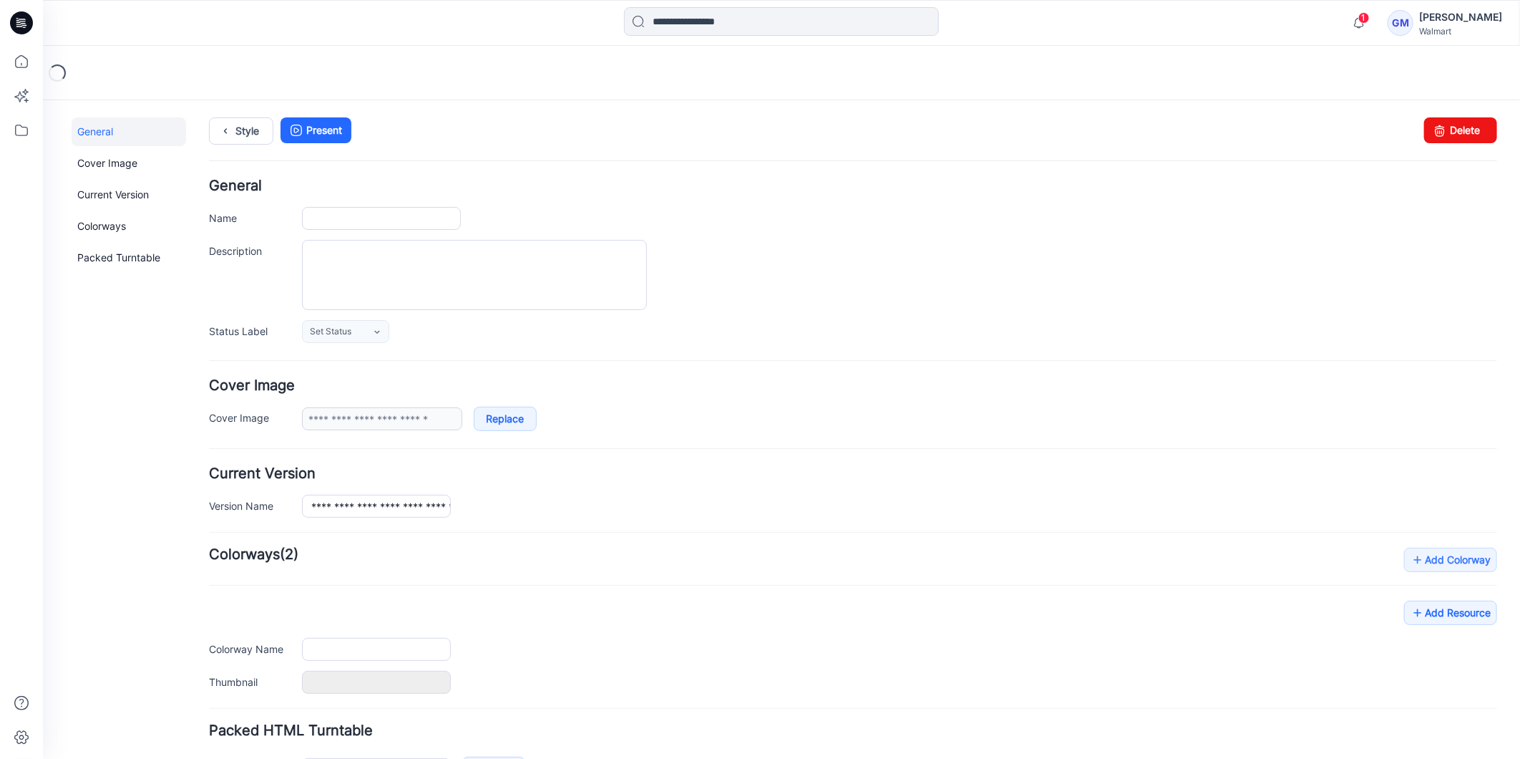
type input "**********"
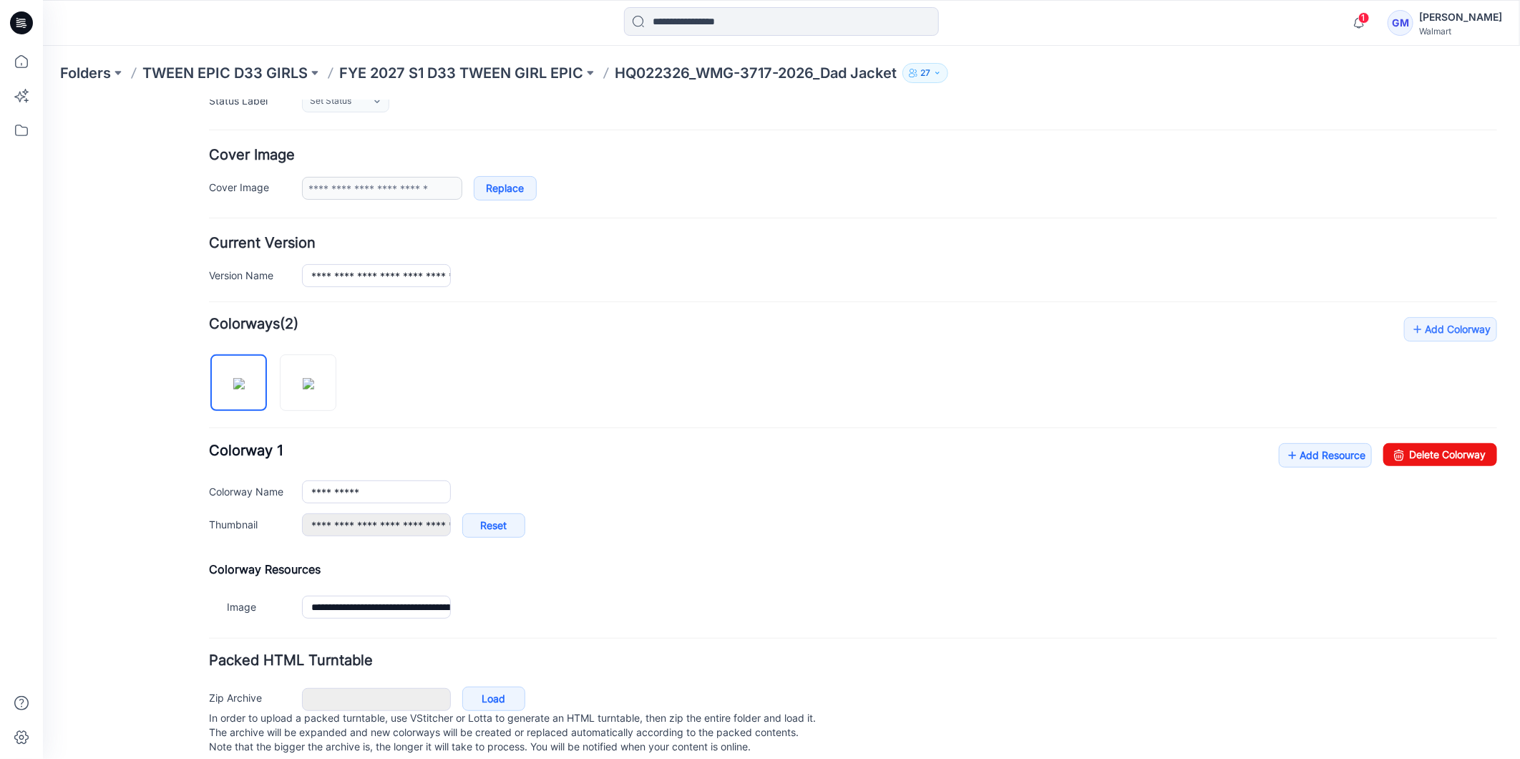
scroll to position [238, 0]
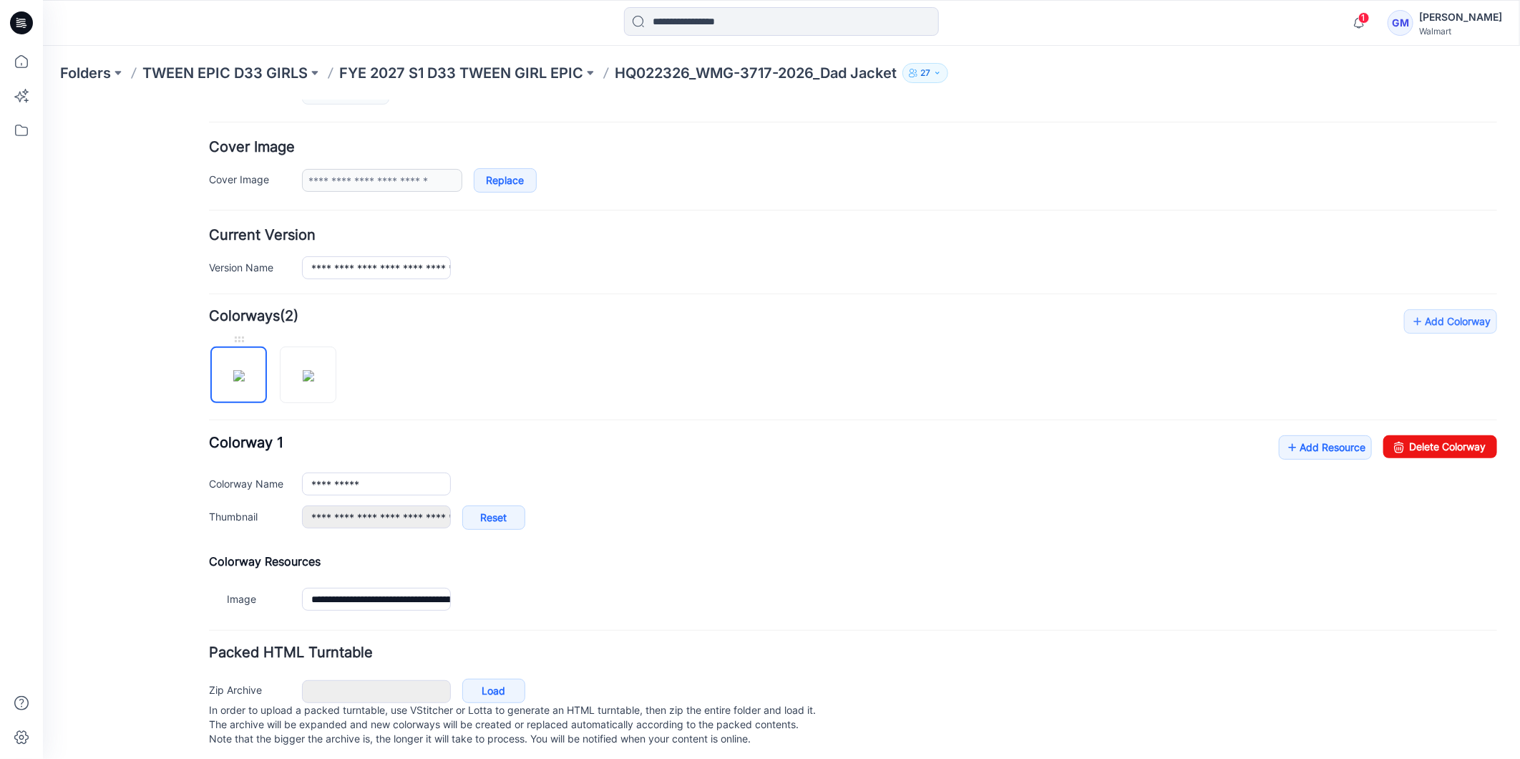
click at [244, 379] on img at bounding box center [238, 374] width 11 height 11
drag, startPoint x: 887, startPoint y: 180, endPoint x: 1433, endPoint y: 445, distance: 607.8
click at [1433, 445] on link "Delete Colorway" at bounding box center [1440, 445] width 114 height 23
type input "**********"
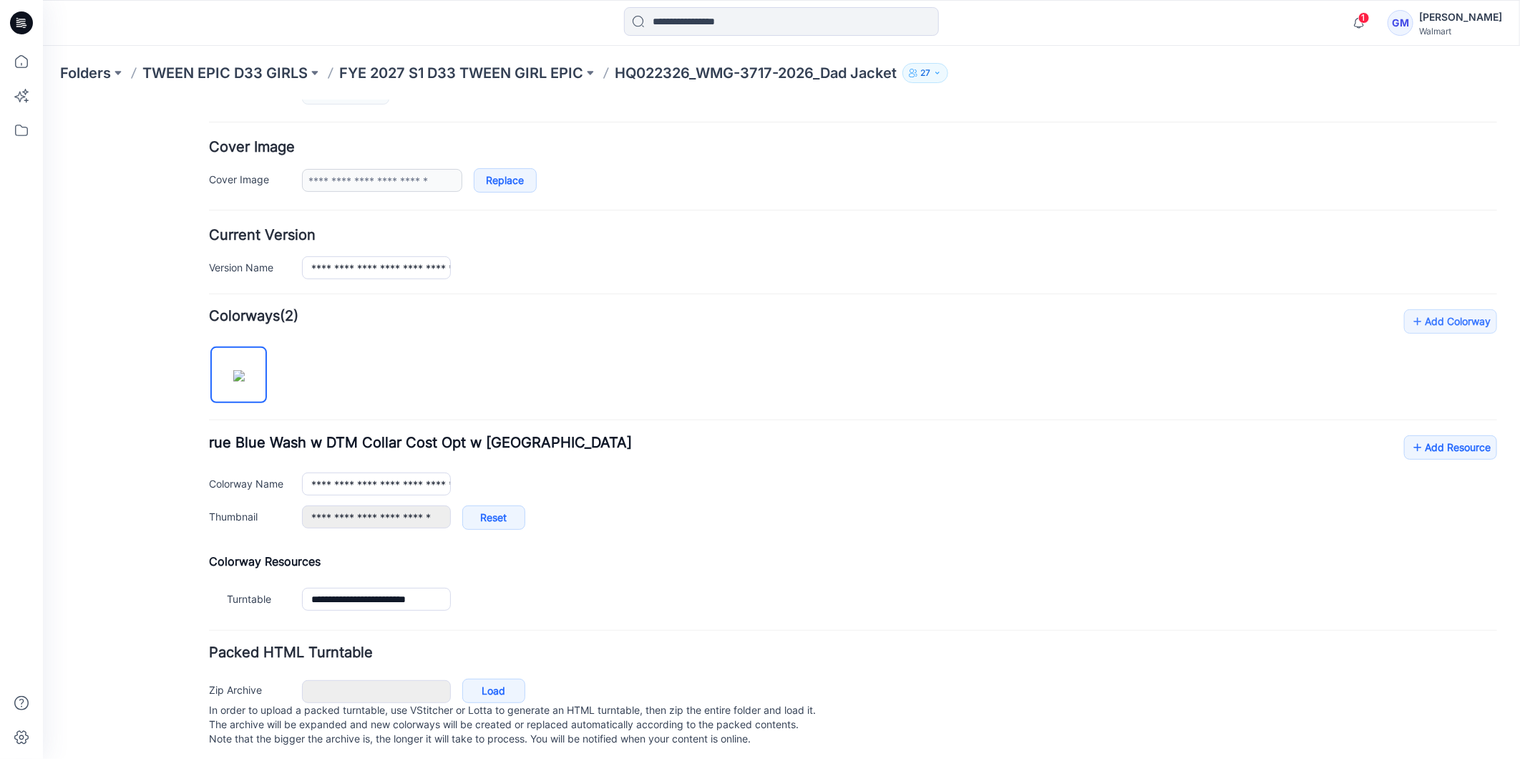
click at [233, 381] on img at bounding box center [238, 374] width 11 height 11
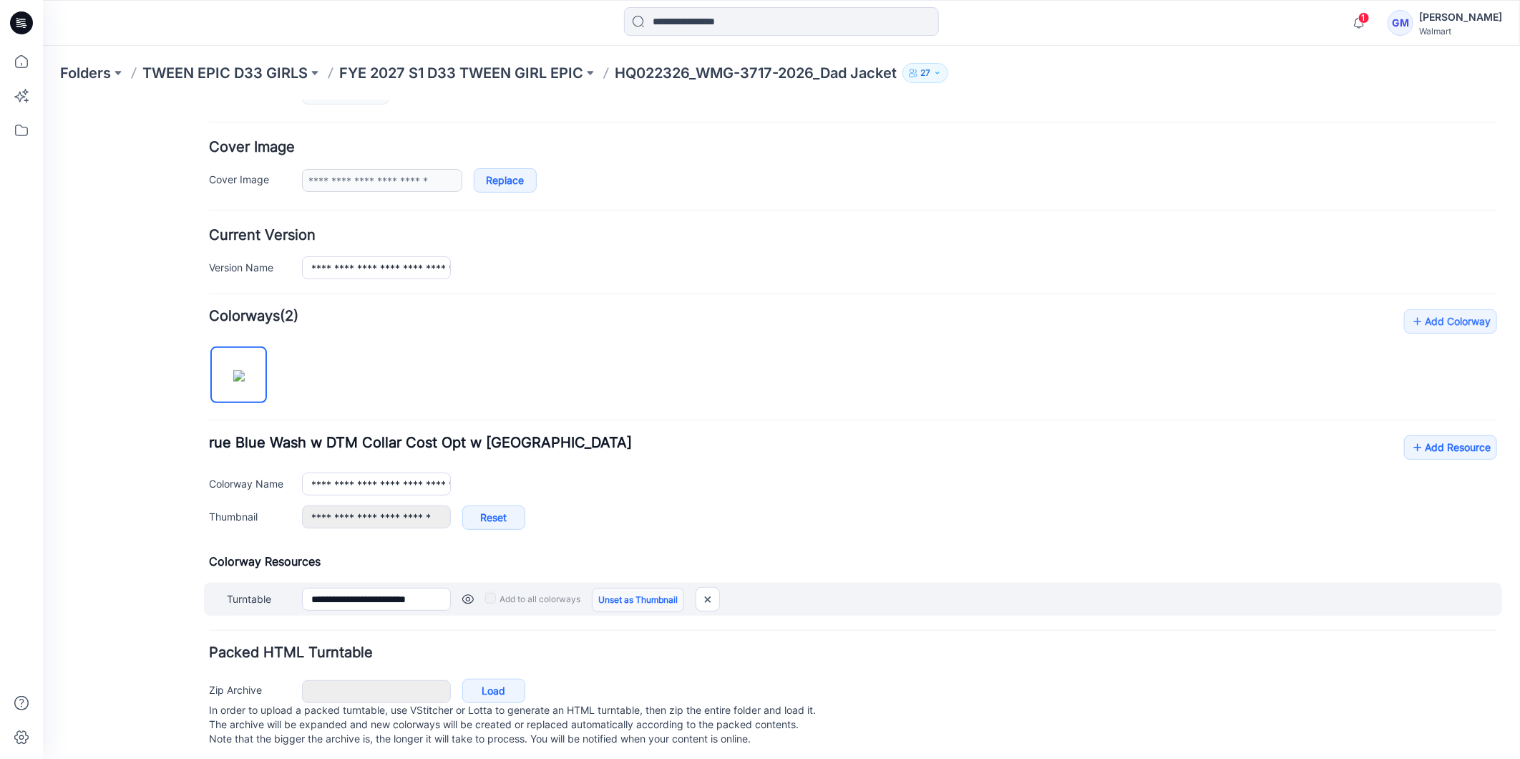
click at [653, 598] on link "Unset as Thumbnail" at bounding box center [637, 599] width 92 height 24
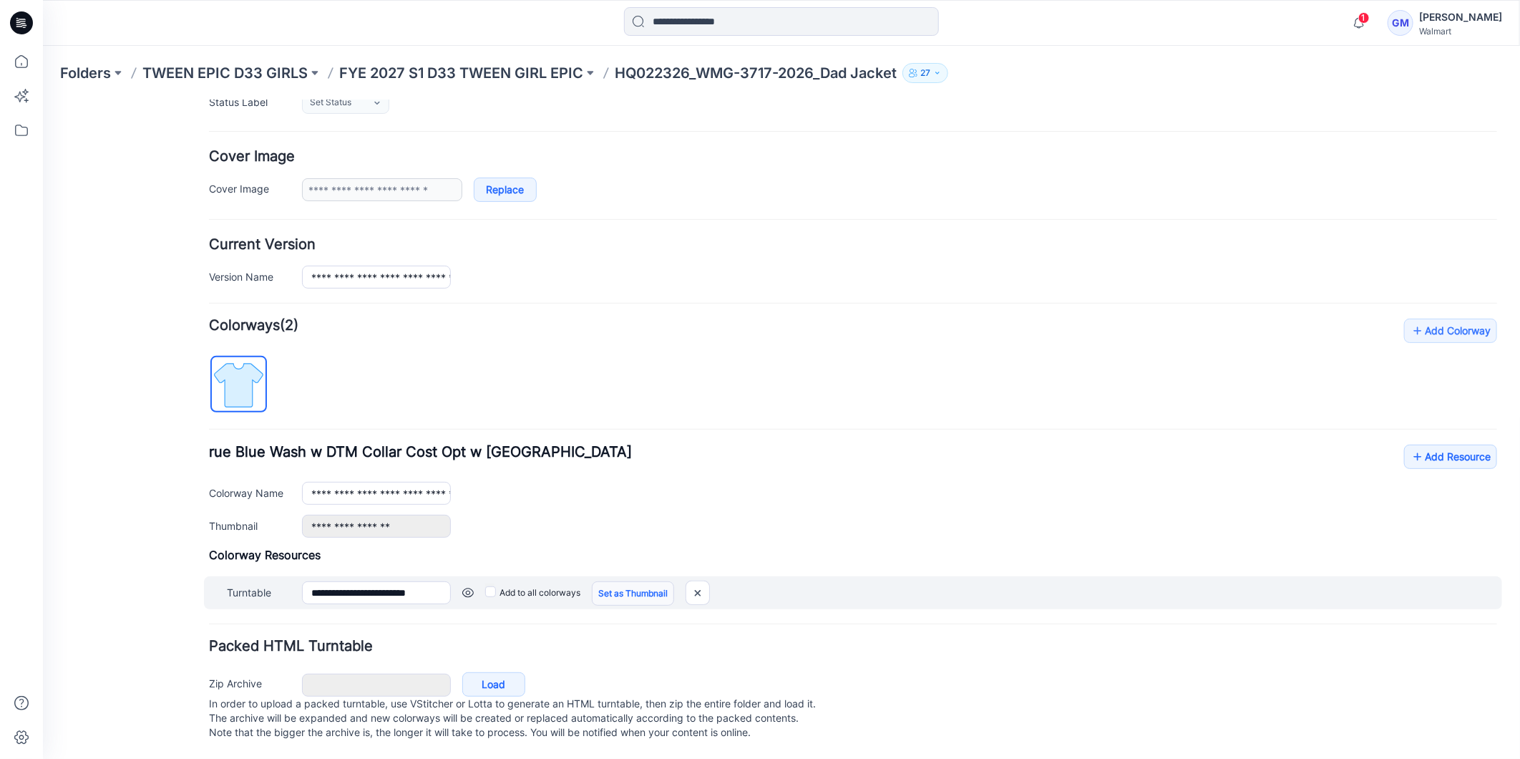
click at [639, 585] on link "Set as Thumbnail" at bounding box center [632, 592] width 82 height 24
type input "**********"
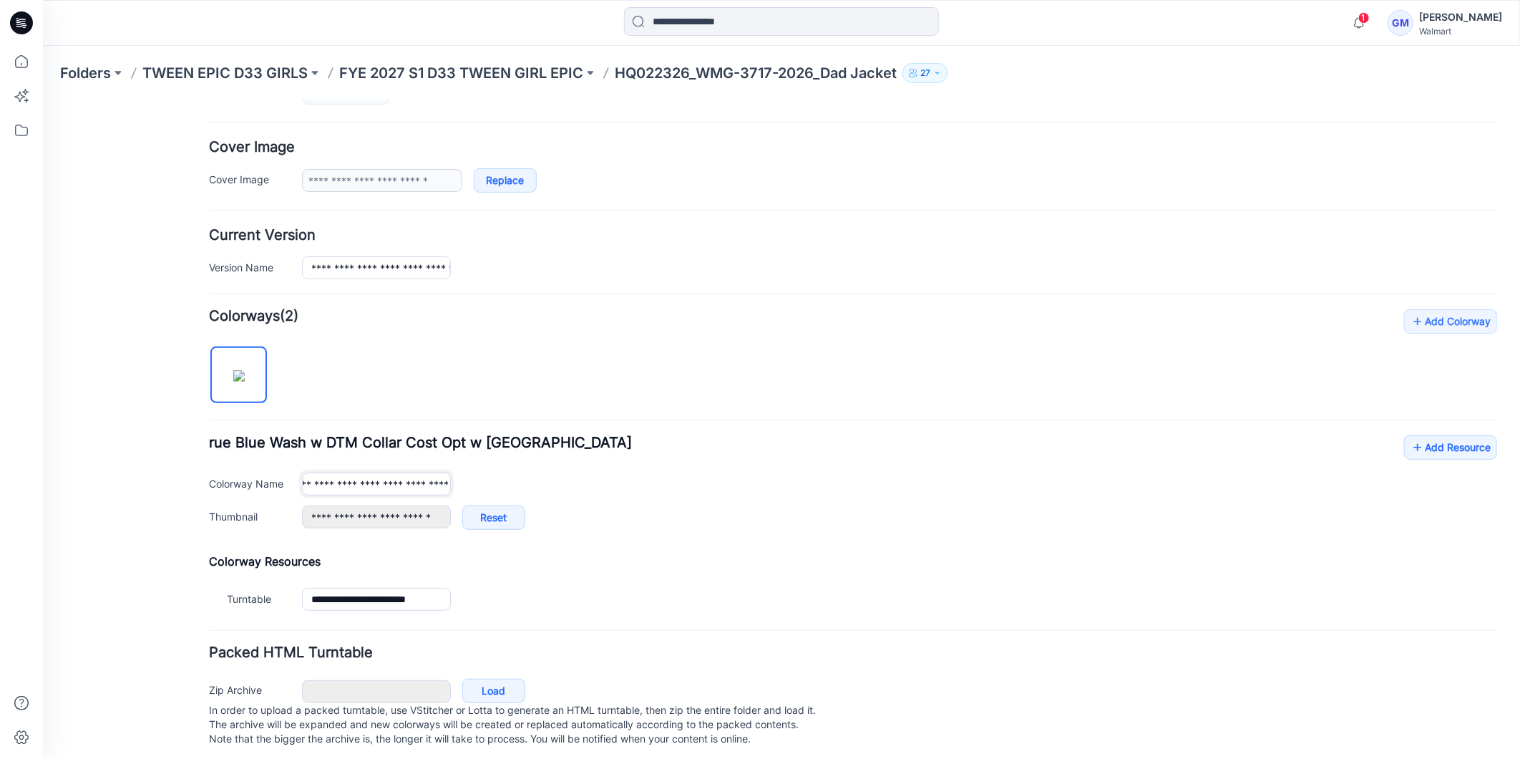
scroll to position [0, 115]
drag, startPoint x: 305, startPoint y: 486, endPoint x: 477, endPoint y: 496, distance: 172.0
click at [493, 498] on div "**********" at bounding box center [852, 488] width 1288 height 109
click at [332, 481] on input "**********" at bounding box center [375, 483] width 149 height 23
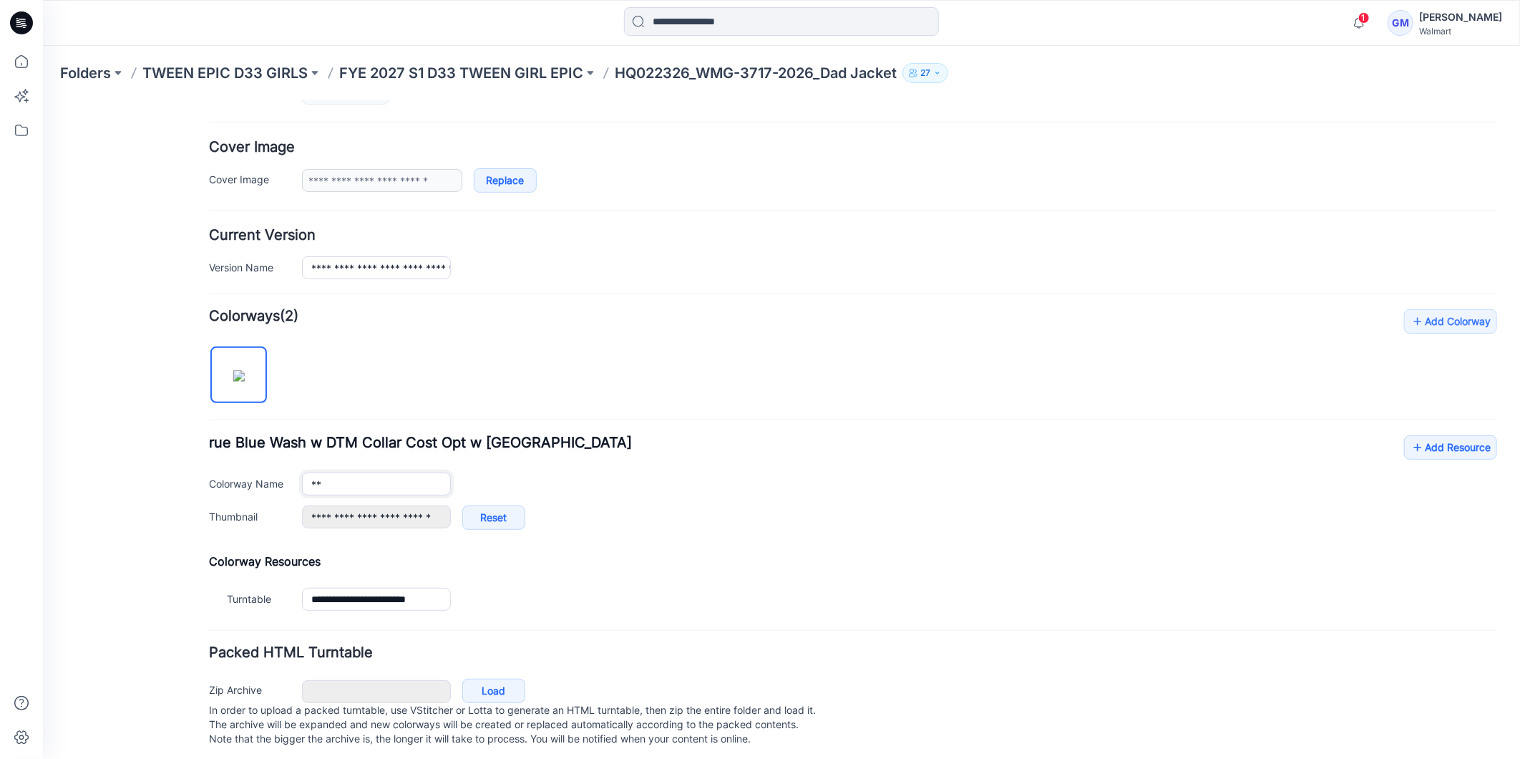
type input "*"
type input "**********"
click at [817, 518] on div "**********" at bounding box center [898, 524] width 1195 height 39
click at [402, 266] on input "**********" at bounding box center [375, 266] width 149 height 23
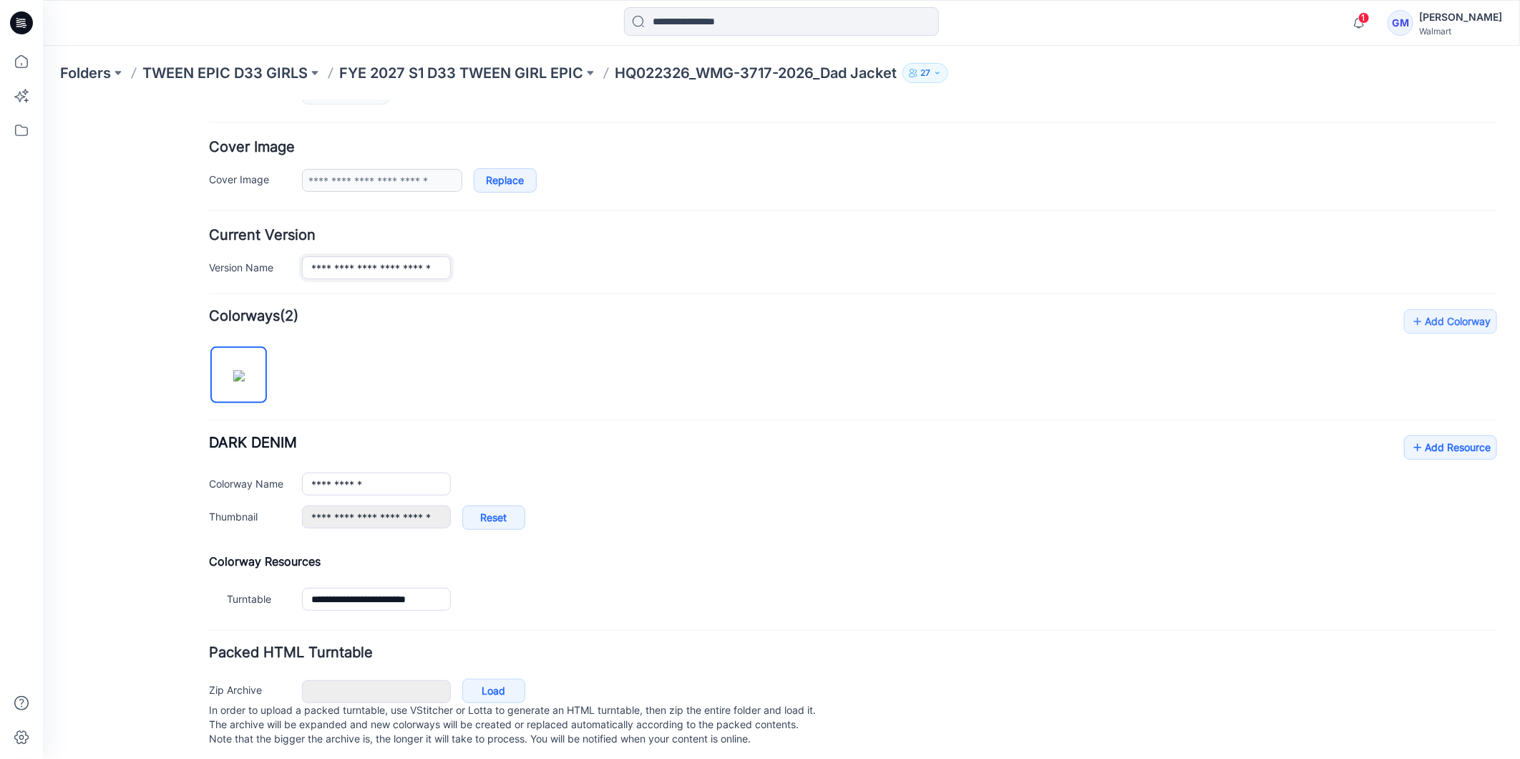
type input "**********"
click at [708, 323] on h4 "Add Colorway Colorways (2)" at bounding box center [852, 315] width 1288 height 14
drag, startPoint x: 303, startPoint y: 264, endPoint x: 511, endPoint y: 266, distance: 207.5
click at [511, 266] on div "**********" at bounding box center [898, 266] width 1195 height 23
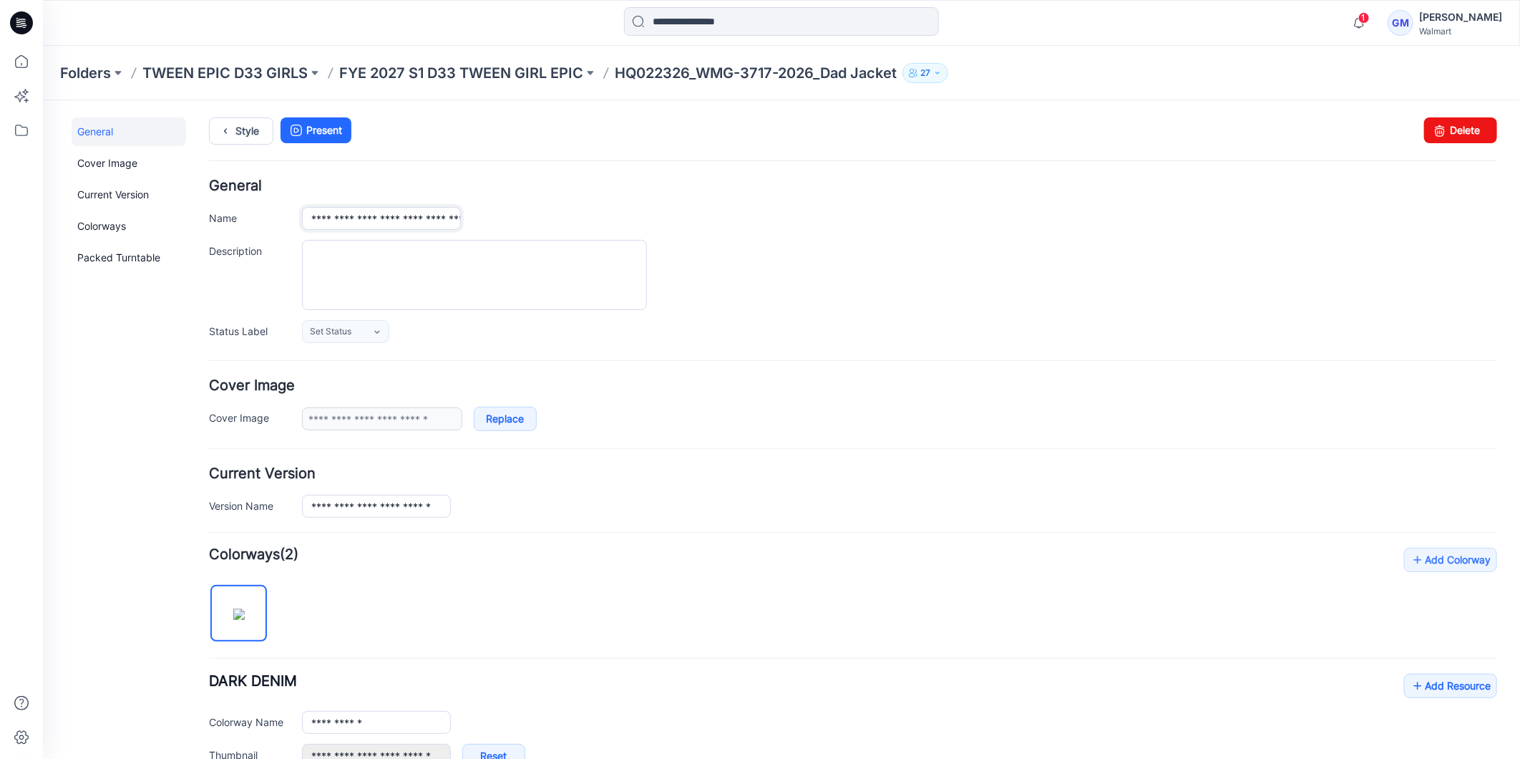
scroll to position [0, 46]
drag, startPoint x: 308, startPoint y: 211, endPoint x: 530, endPoint y: 229, distance: 222.6
click at [530, 229] on div "**********" at bounding box center [898, 217] width 1195 height 23
paste input "text"
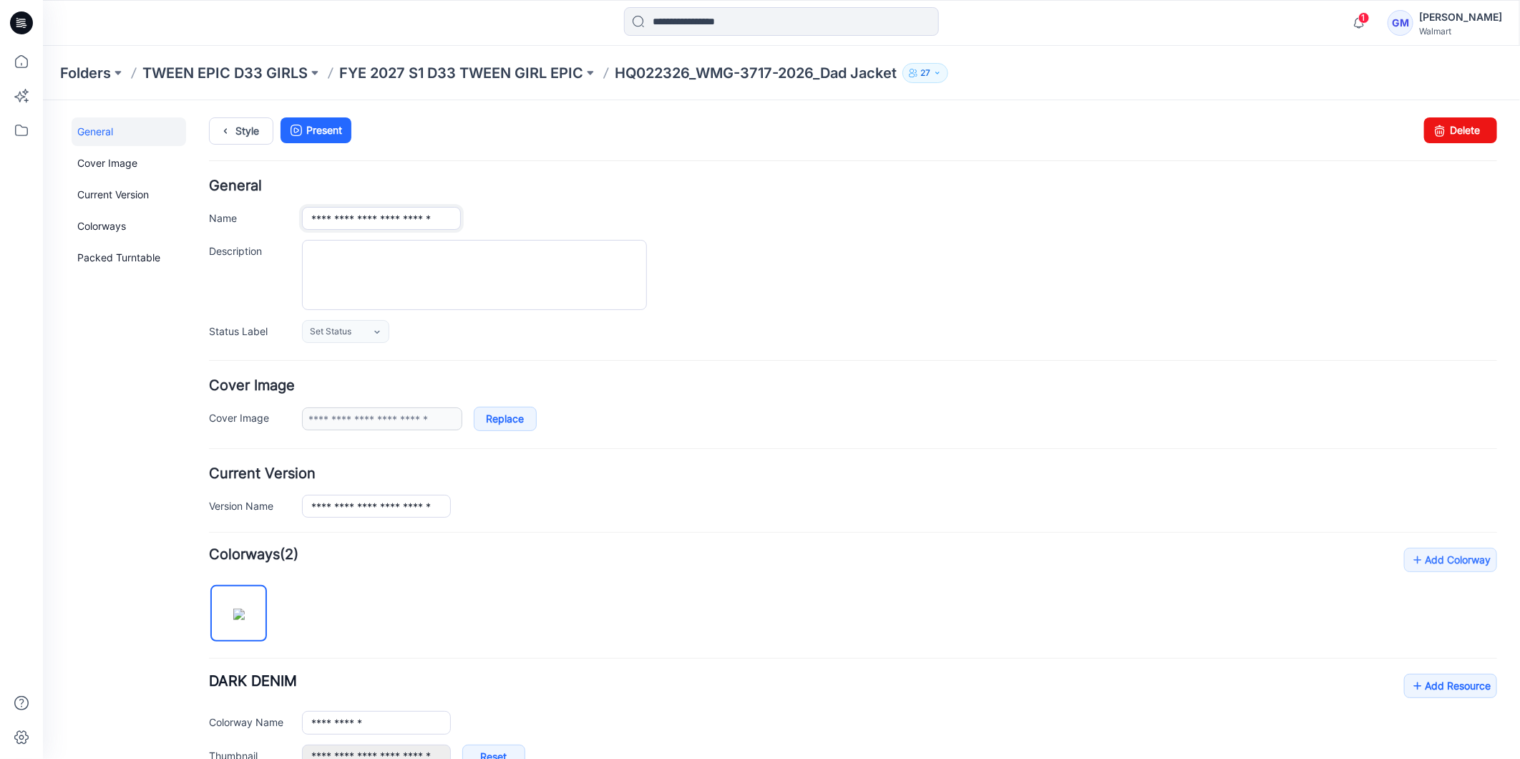
type input "**********"
click at [895, 243] on div at bounding box center [898, 274] width 1195 height 70
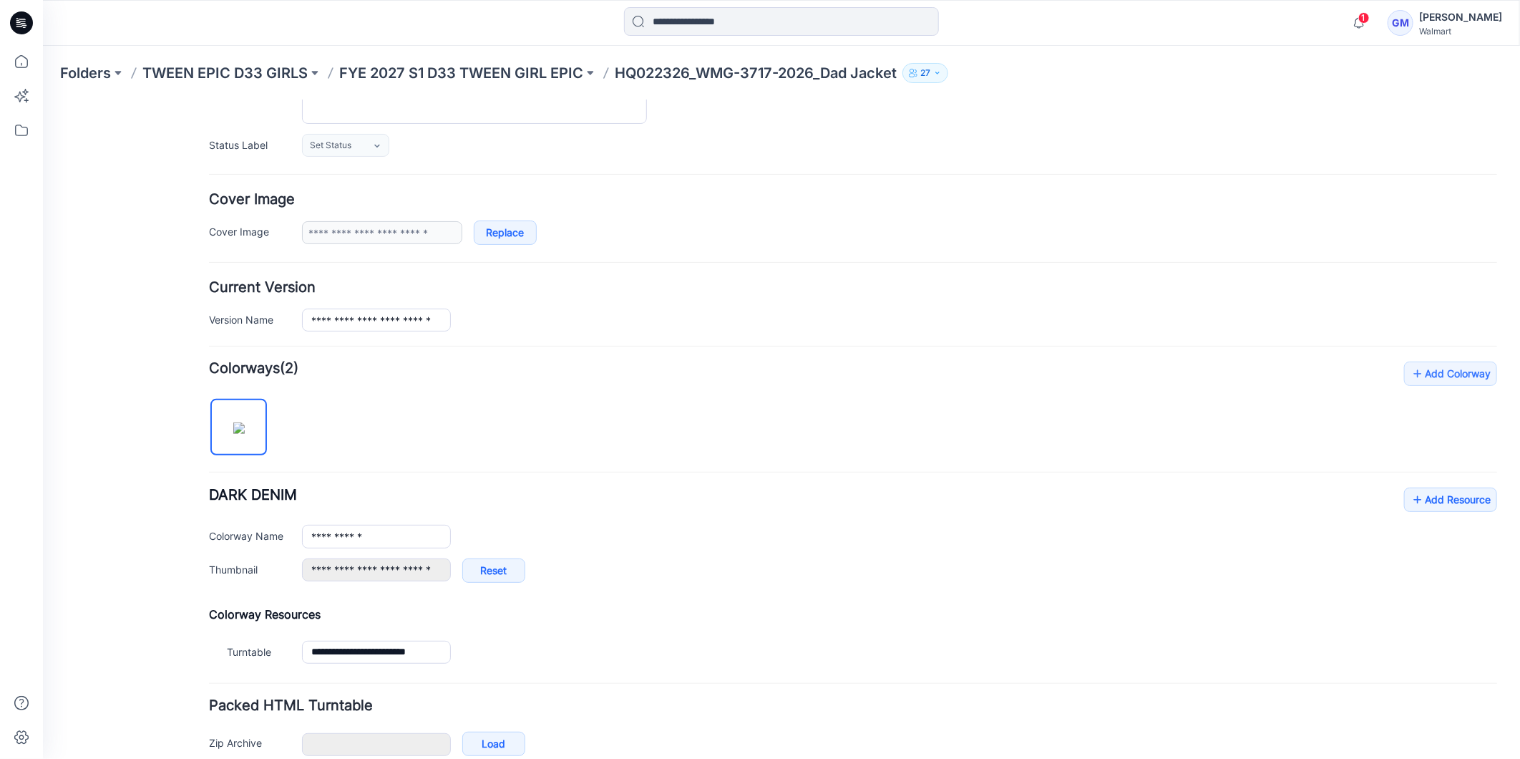
scroll to position [182, 0]
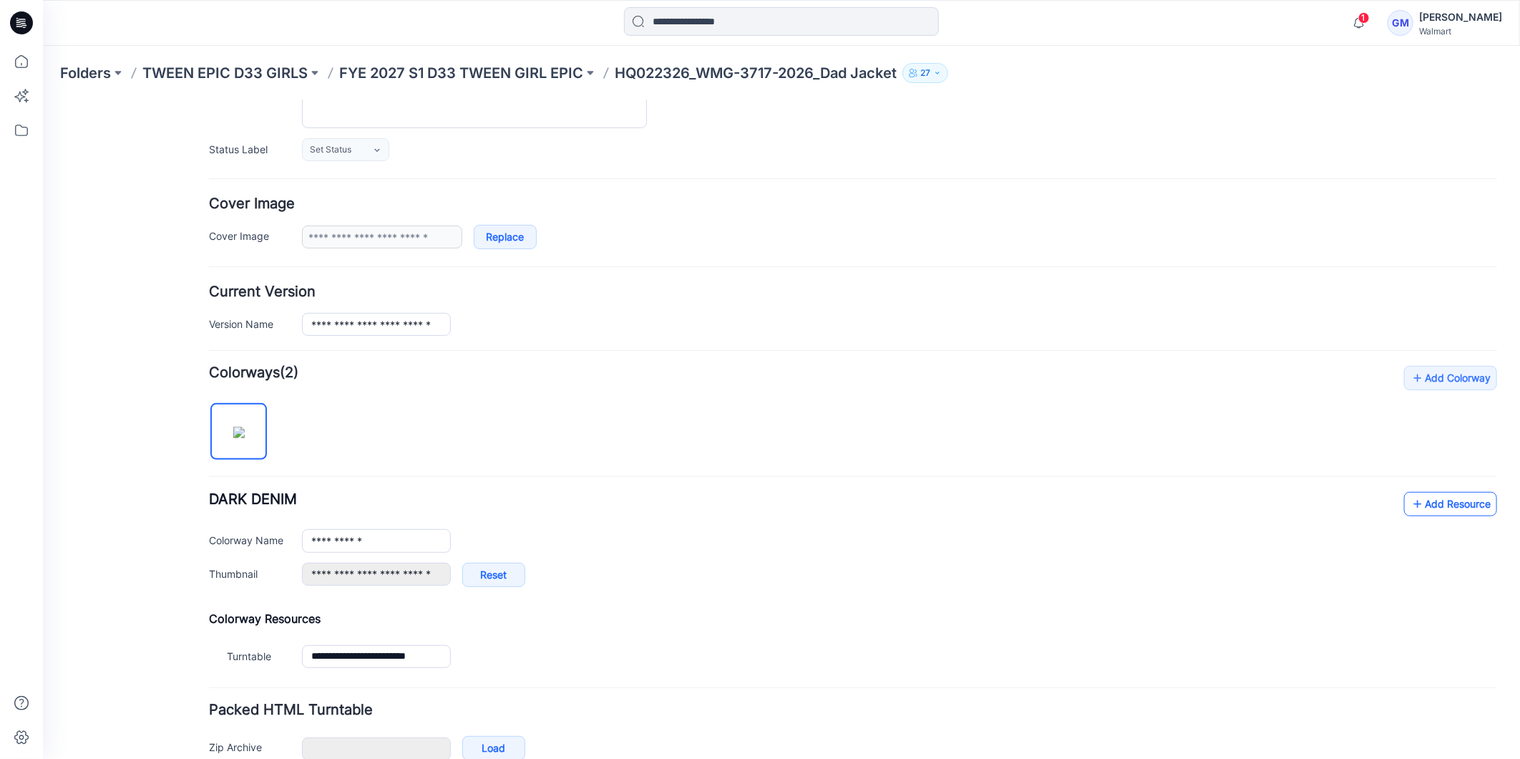
click at [1426, 502] on link "Add Resource" at bounding box center [1449, 503] width 93 height 24
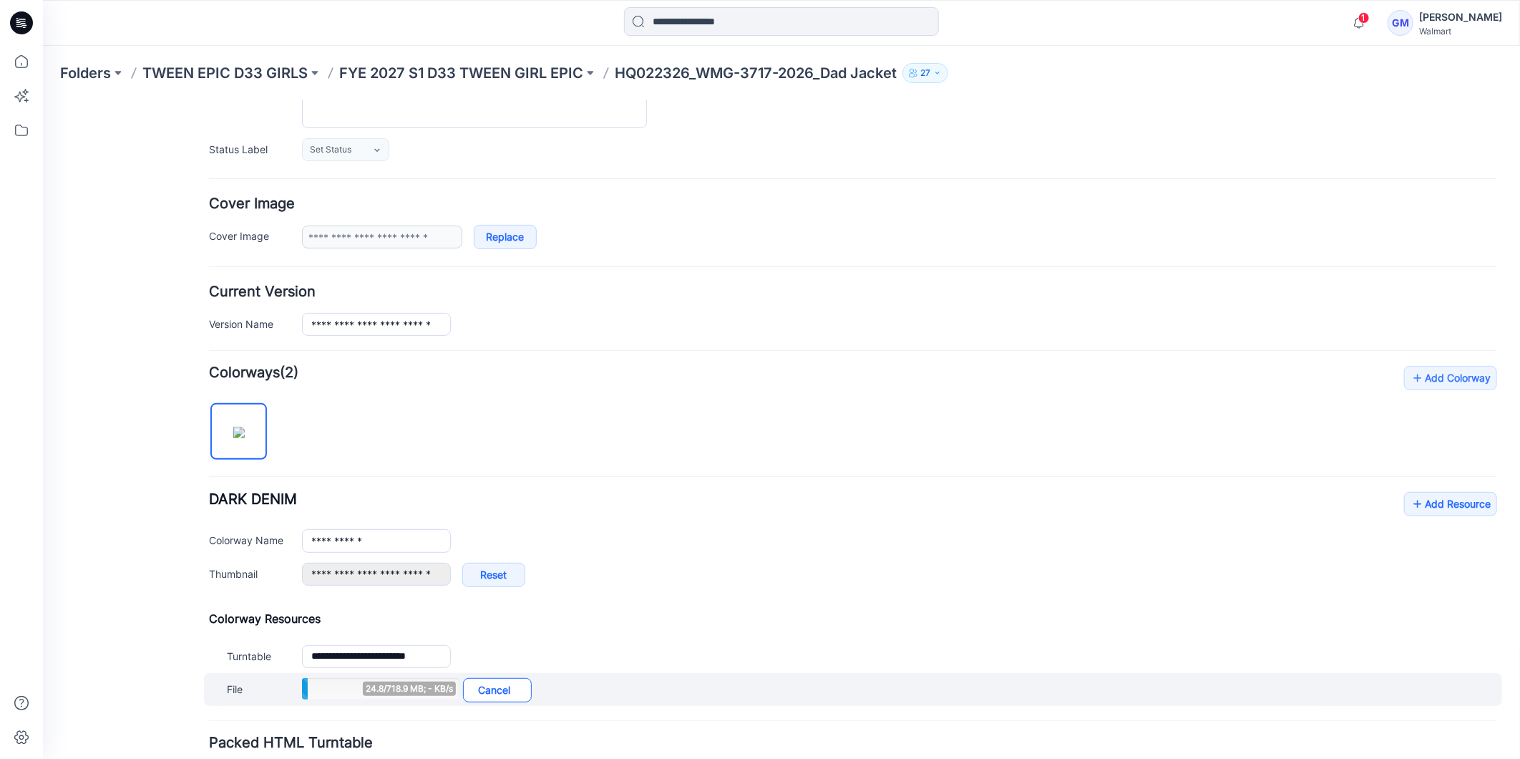
click at [500, 686] on link "Cancel" at bounding box center [496, 689] width 69 height 24
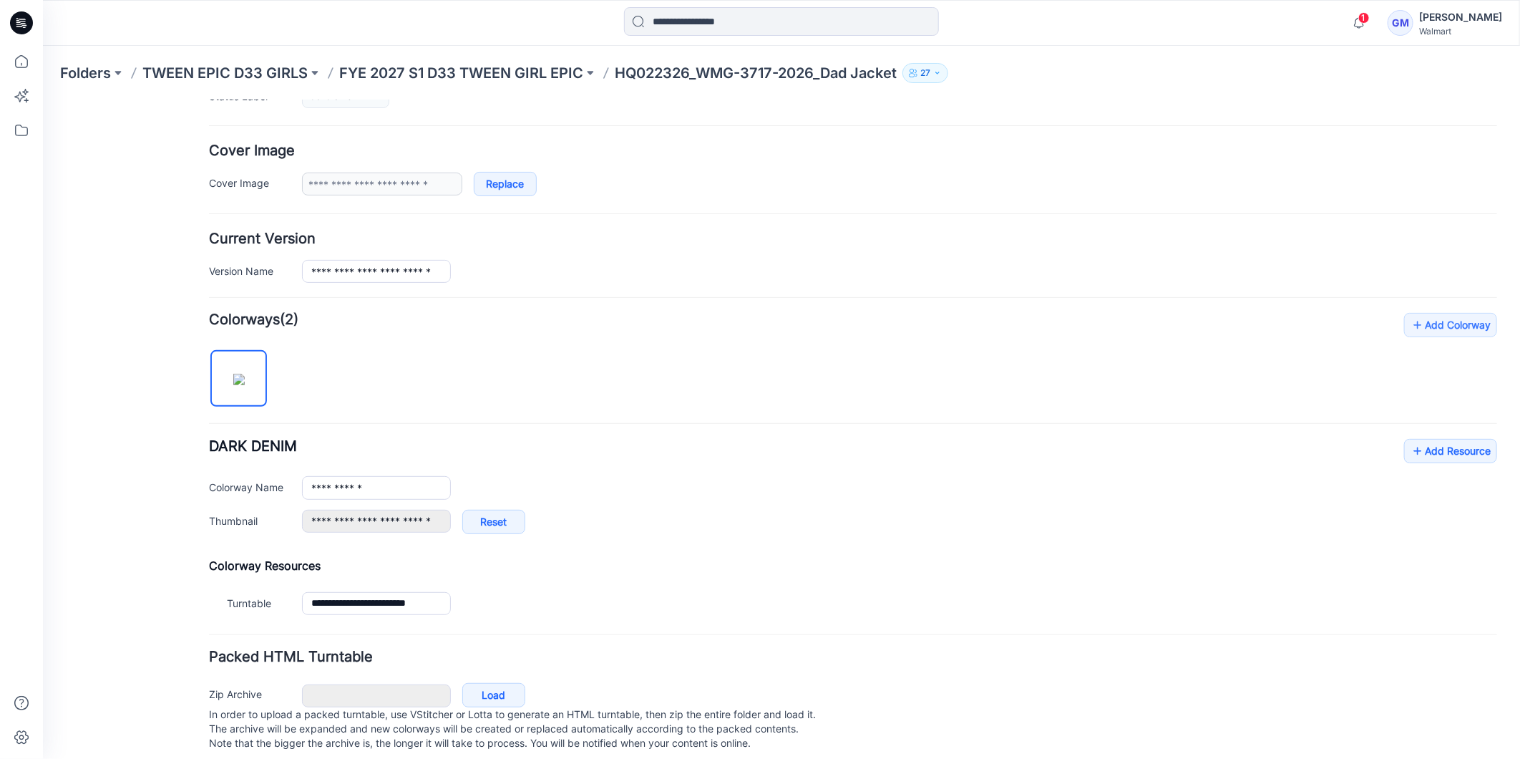
scroll to position [261, 0]
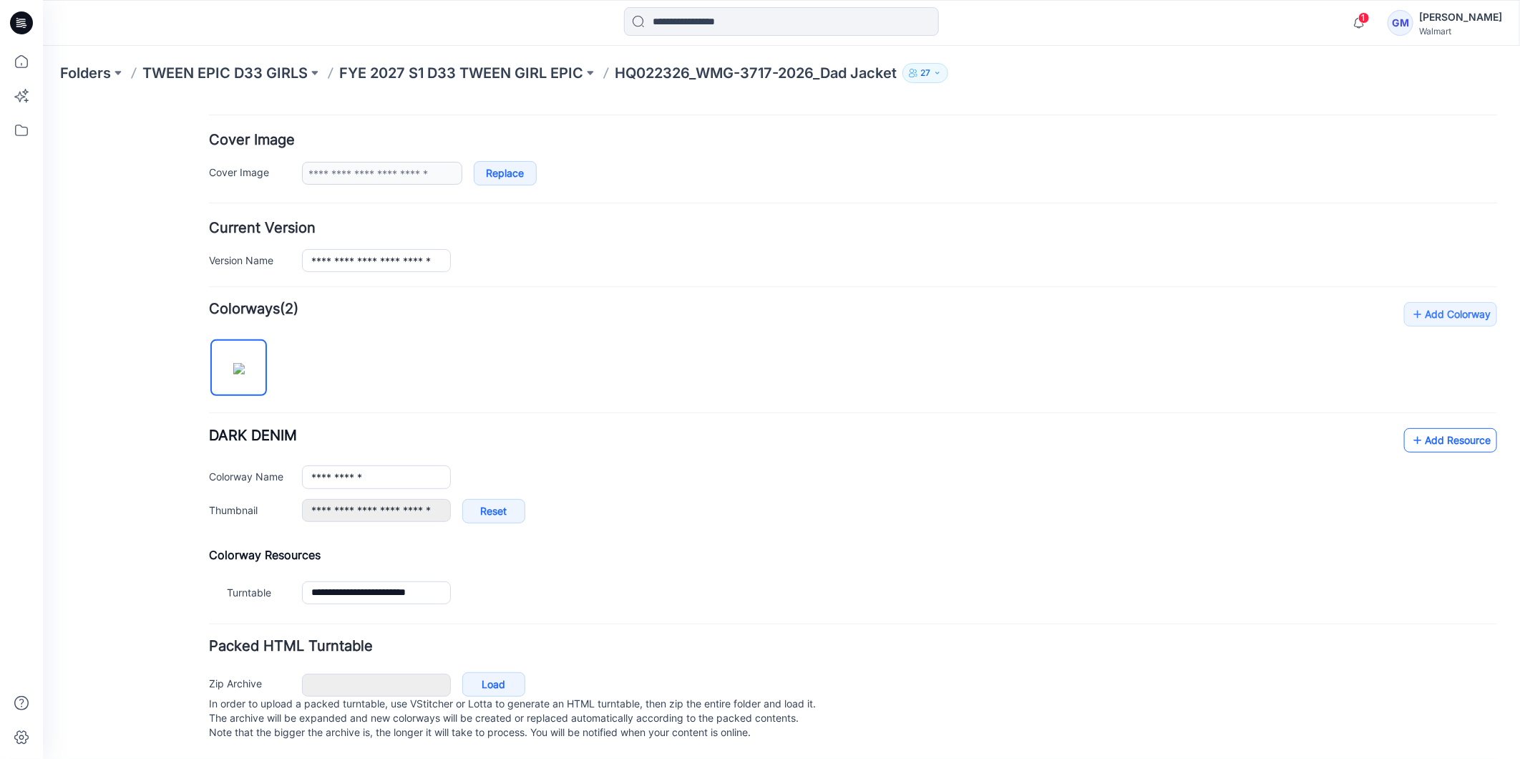
click at [1413, 427] on link "Add Resource" at bounding box center [1449, 439] width 93 height 24
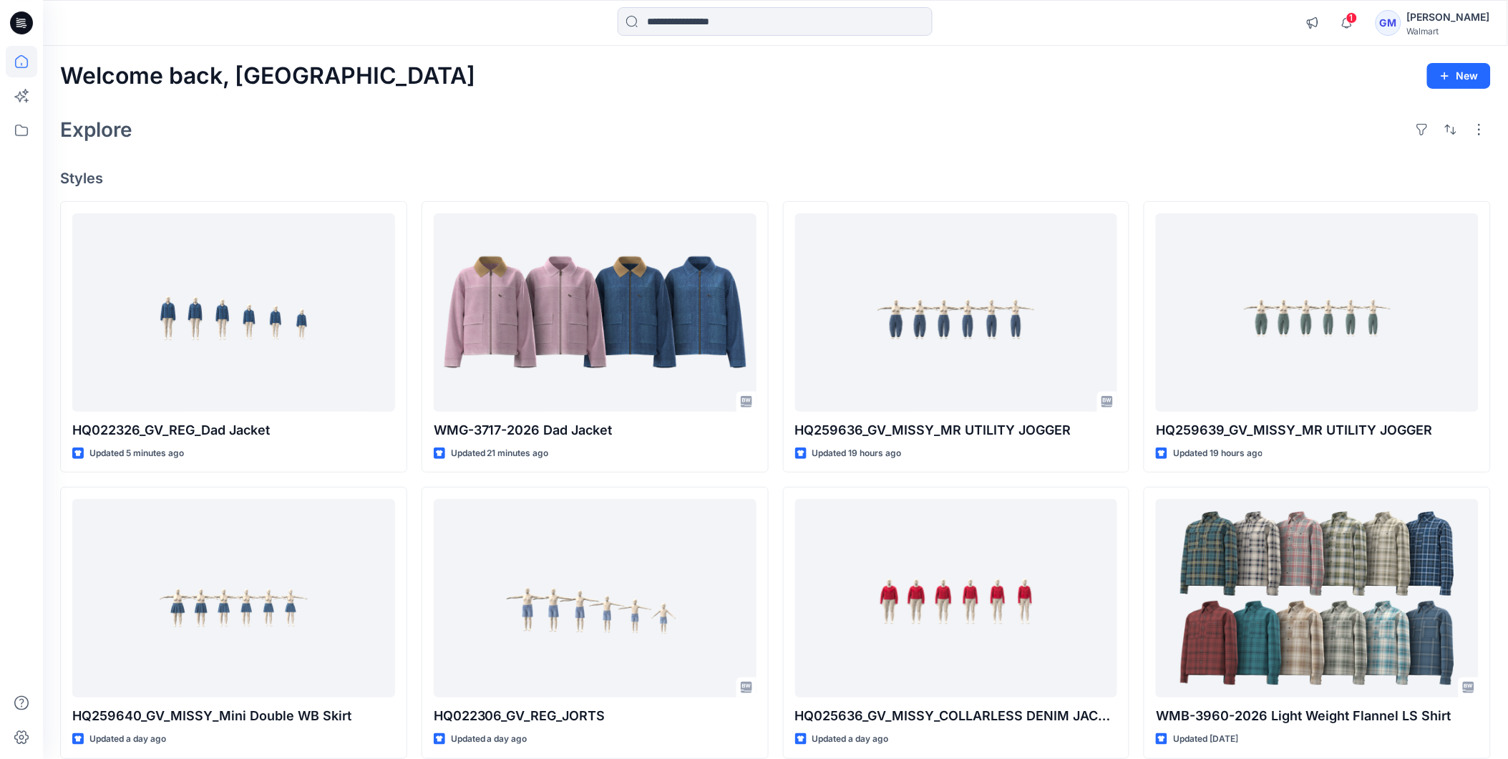
click at [33, 20] on div at bounding box center [22, 23] width 46 height 46
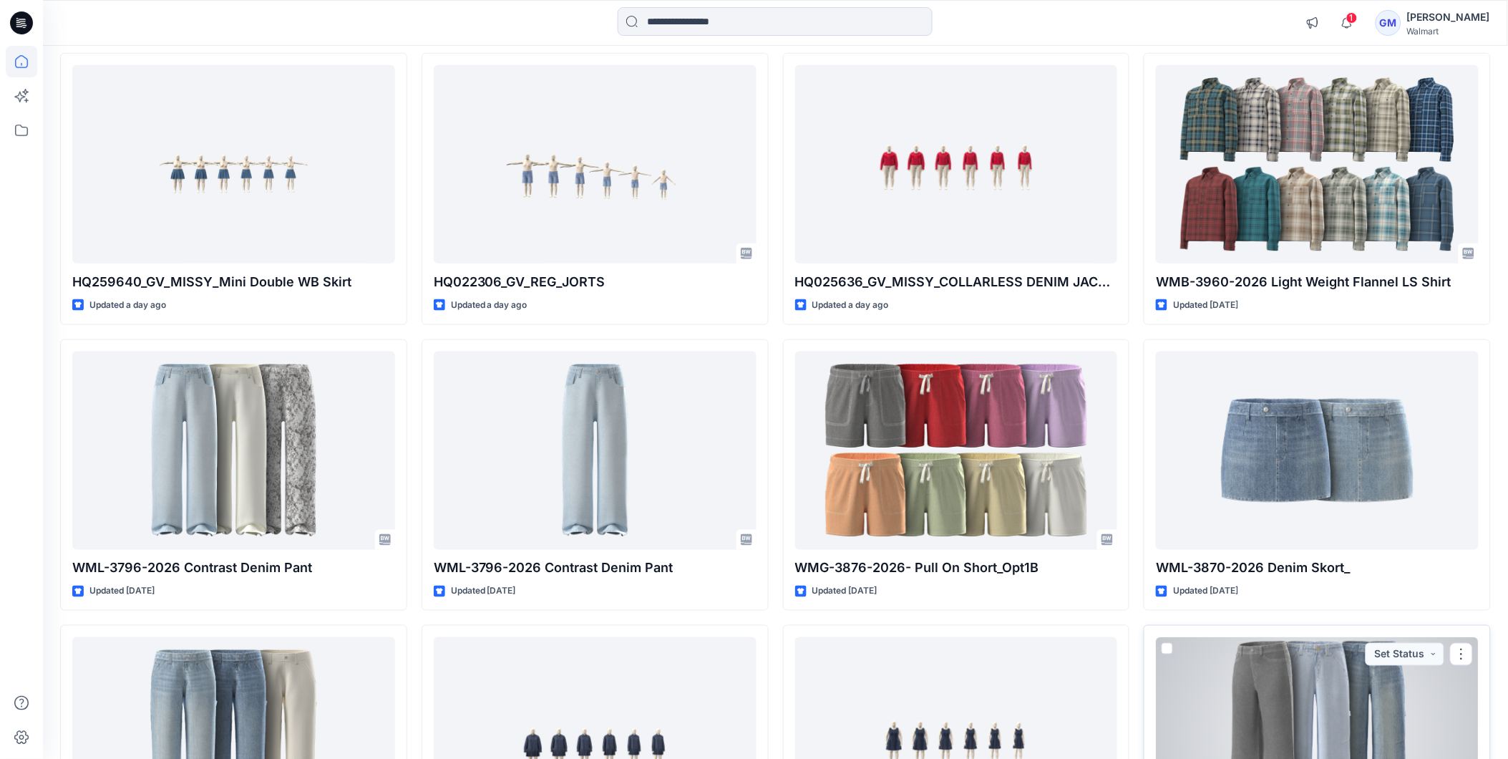
scroll to position [116, 0]
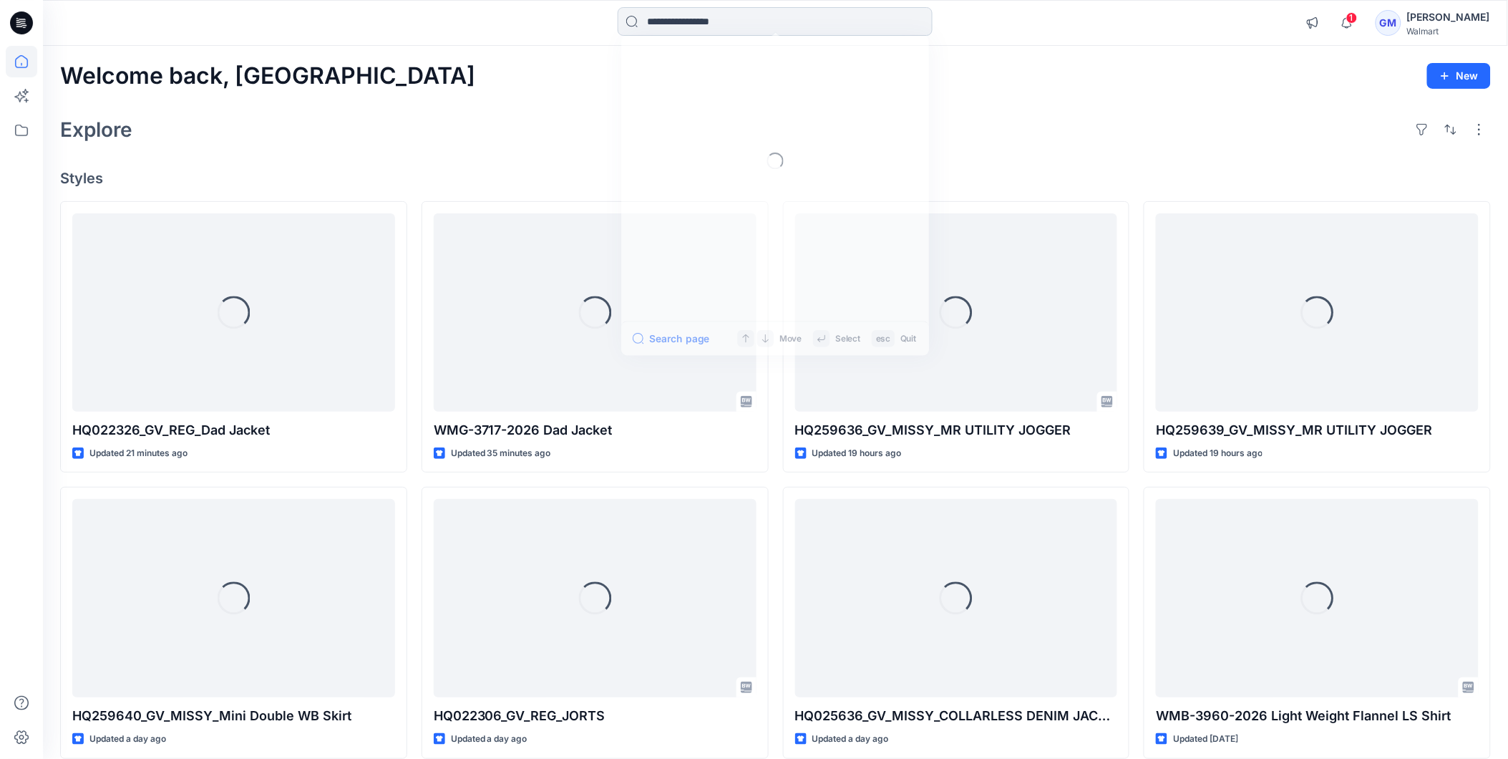
click at [754, 20] on input at bounding box center [775, 21] width 315 height 29
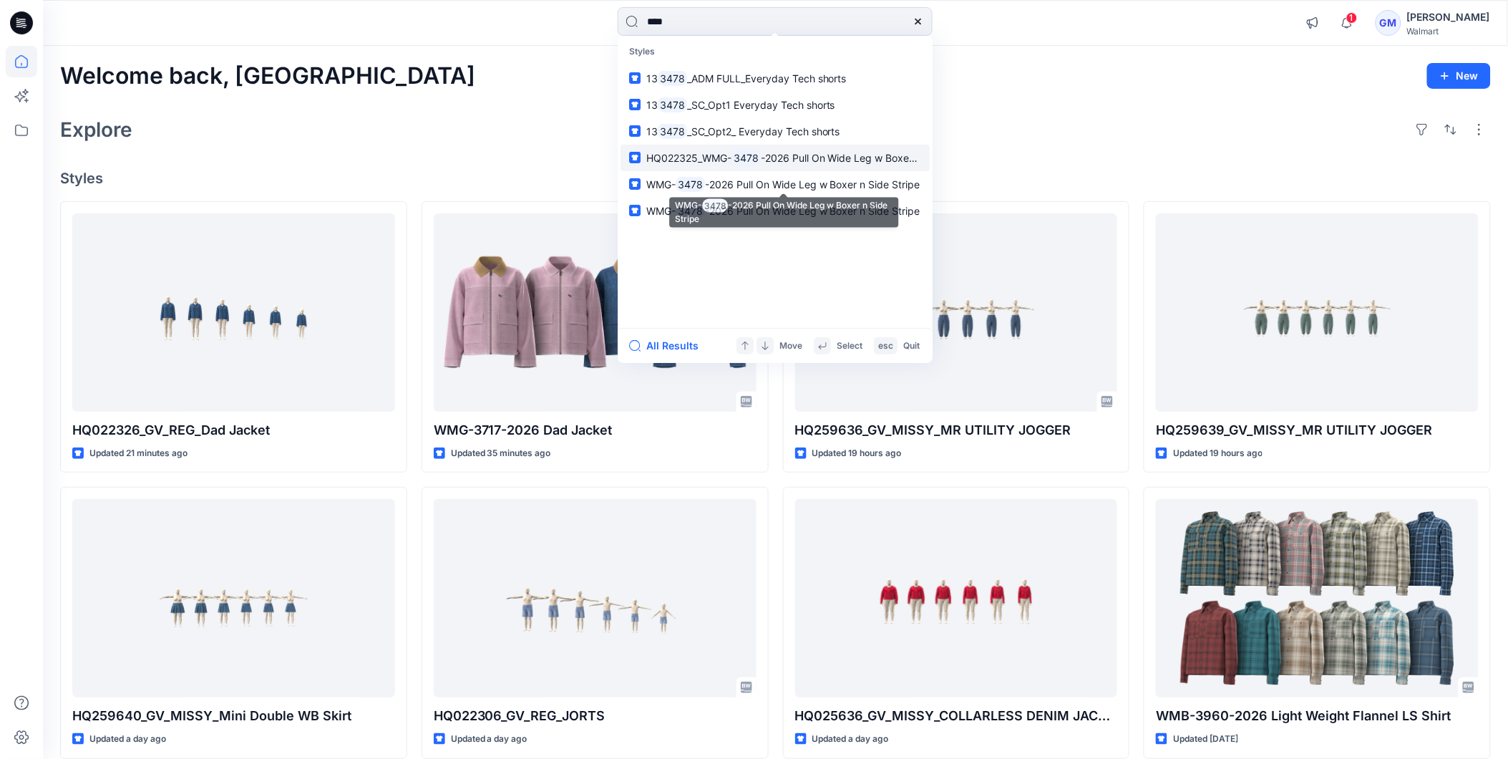
type input "****"
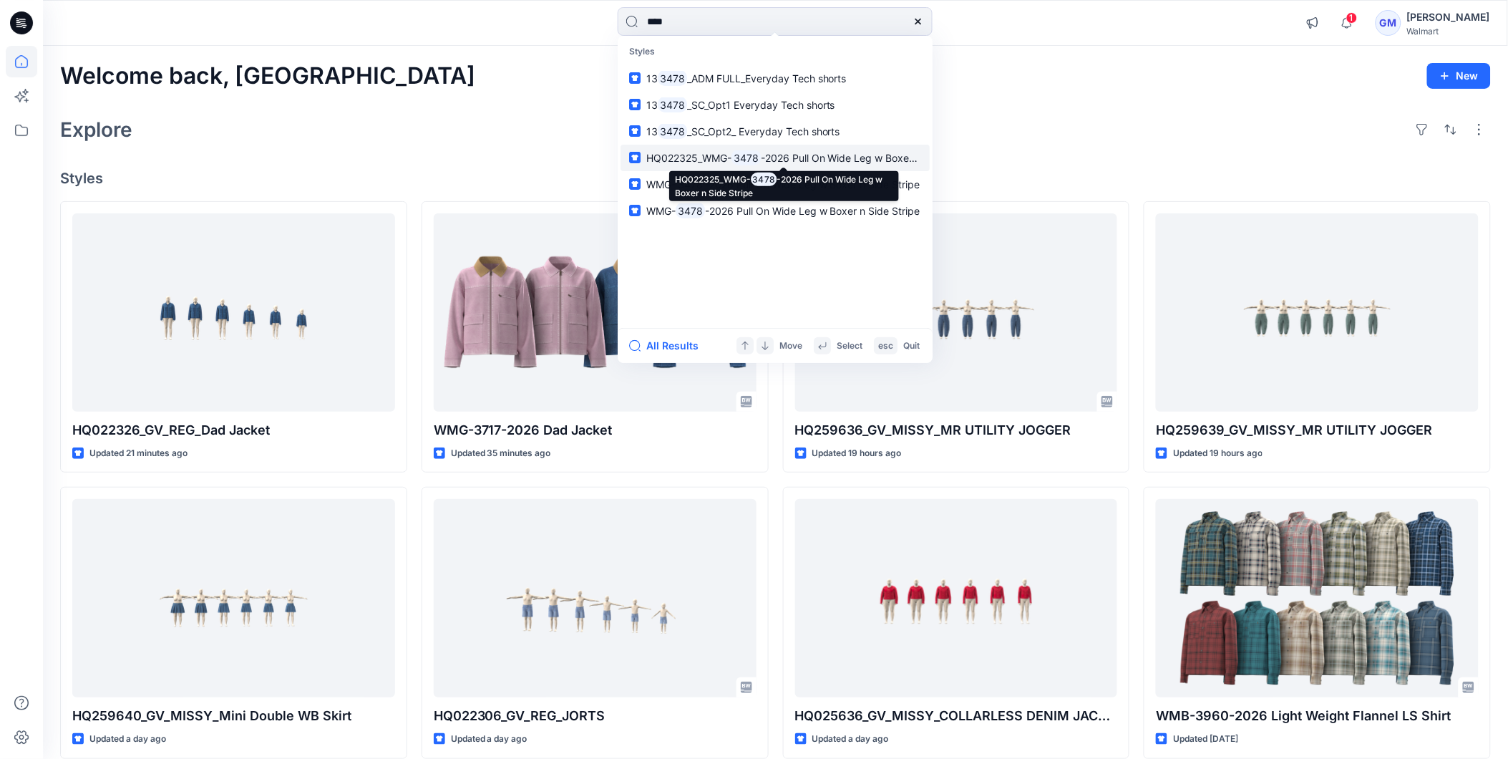
click at [794, 152] on span "-2026 Pull On Wide Leg w Boxer n Side Stripe" at bounding box center [868, 158] width 215 height 12
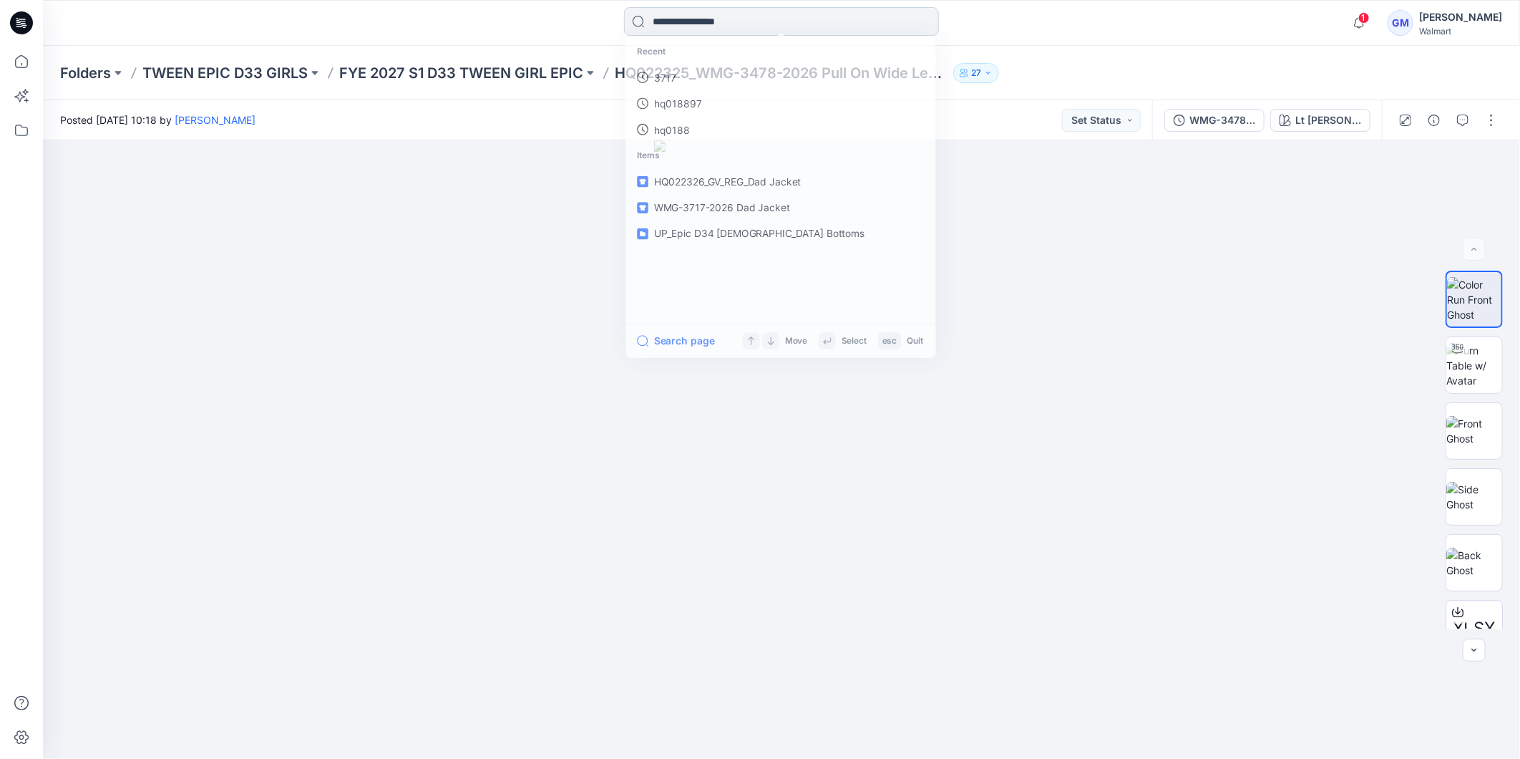
click at [834, 19] on input at bounding box center [781, 21] width 315 height 29
click at [691, 84] on link "3478" at bounding box center [780, 78] width 309 height 26
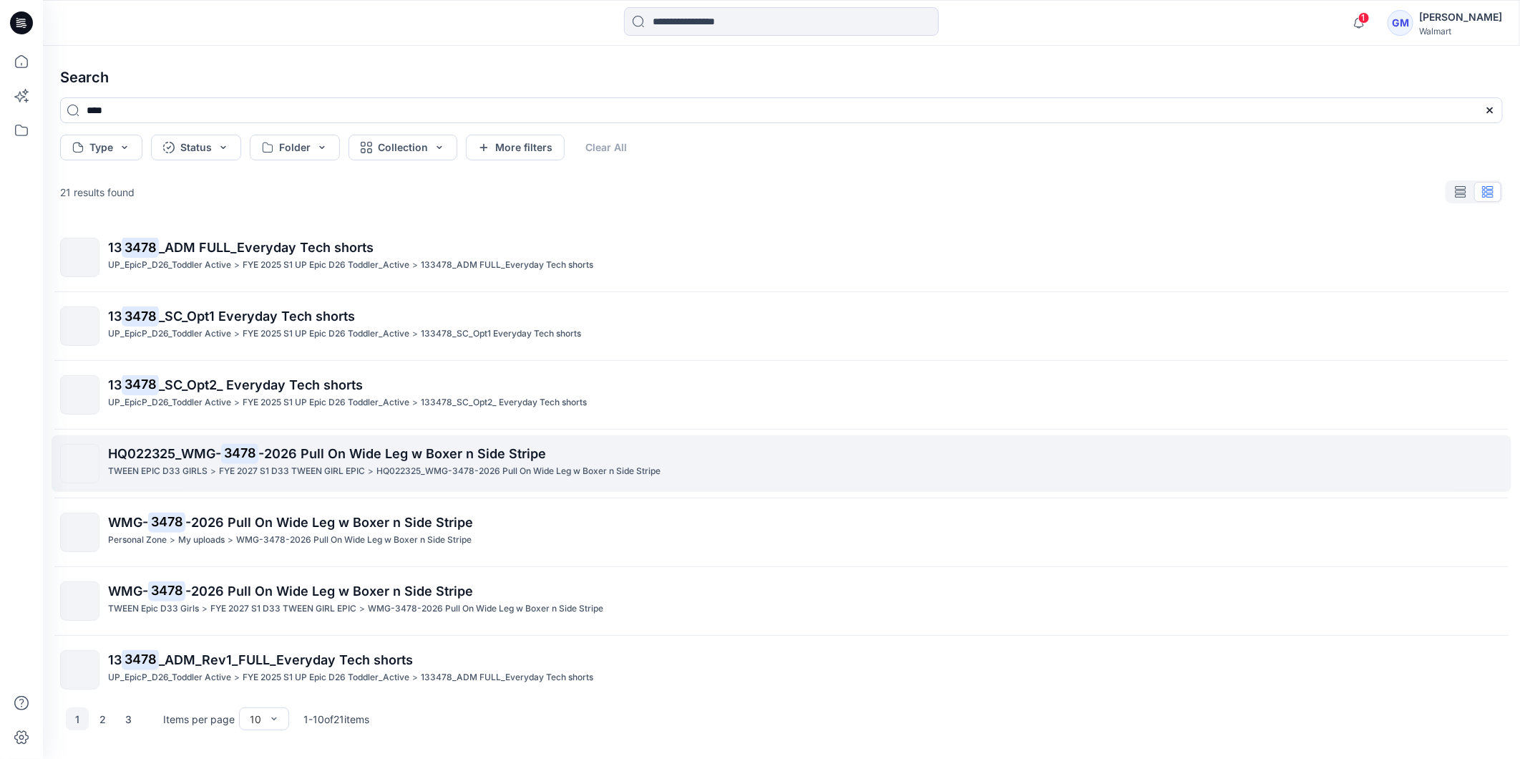
click at [311, 457] on span "-2026 Pull On Wide Leg w Boxer n Side Stripe" at bounding box center [402, 453] width 288 height 15
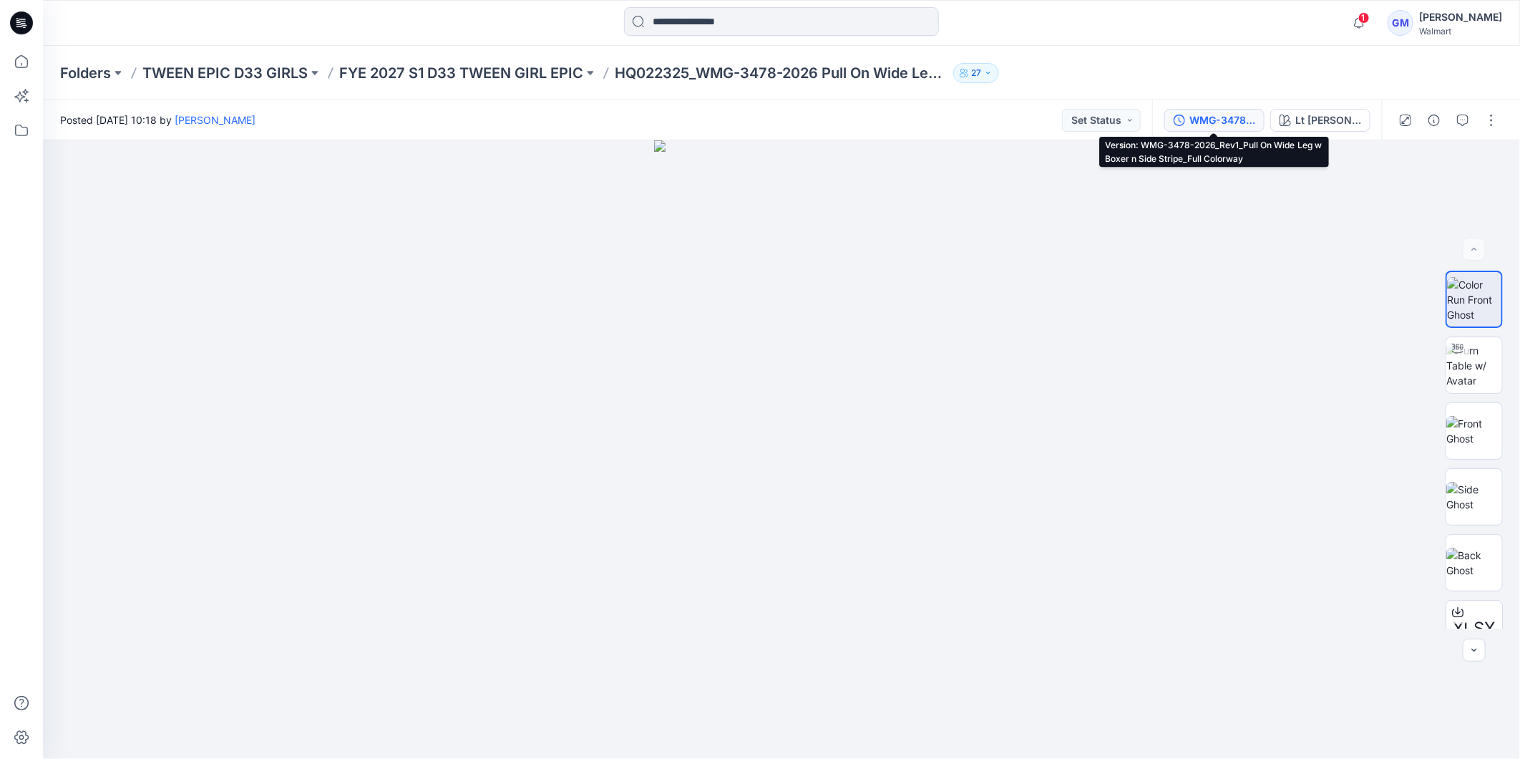
click at [1218, 127] on div "WMG-3478-2026_Rev1_Pull On Wide Leg w Boxer n Side Stripe_Full Colorway" at bounding box center [1222, 120] width 66 height 16
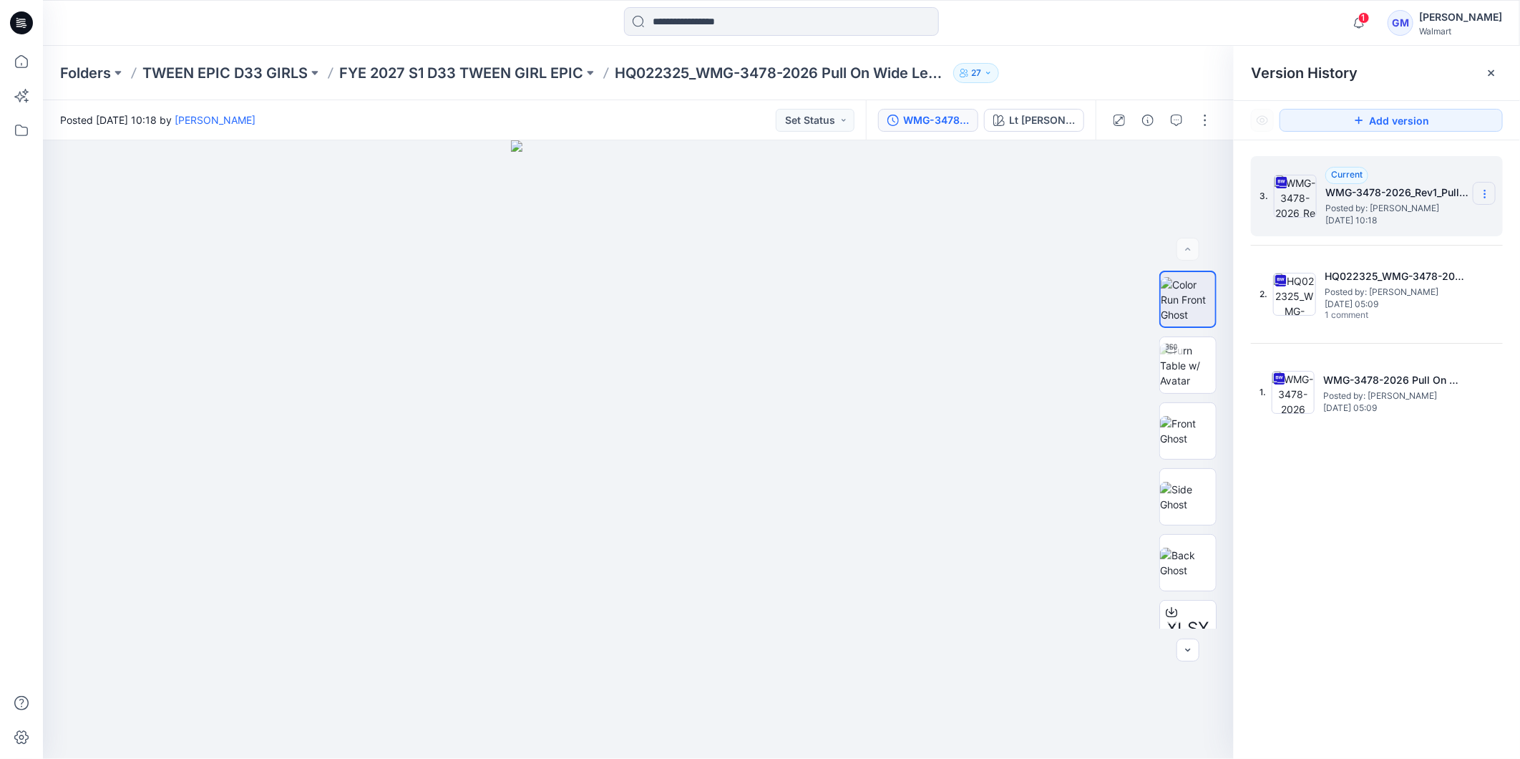
click at [1486, 193] on icon at bounding box center [1484, 193] width 11 height 11
click at [1455, 216] on span "Download Source BW File" at bounding box center [1413, 222] width 120 height 17
click at [995, 520] on div at bounding box center [638, 449] width 1191 height 618
click at [24, 18] on icon at bounding box center [21, 22] width 23 height 23
